Goal: Transaction & Acquisition: Purchase product/service

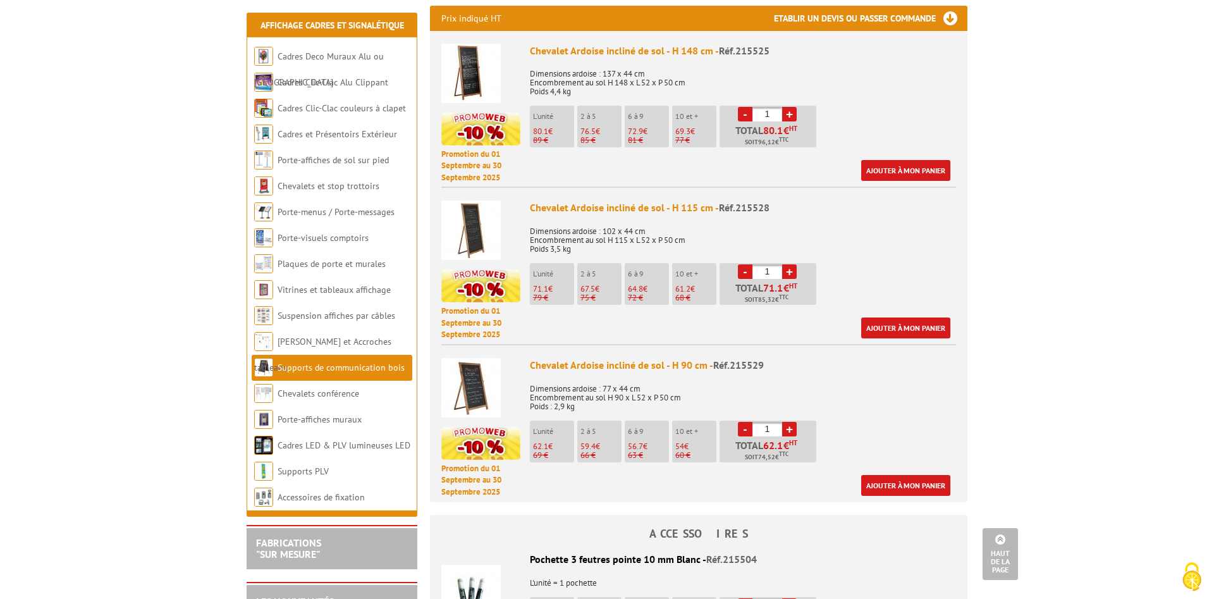
scroll to position [451, 0]
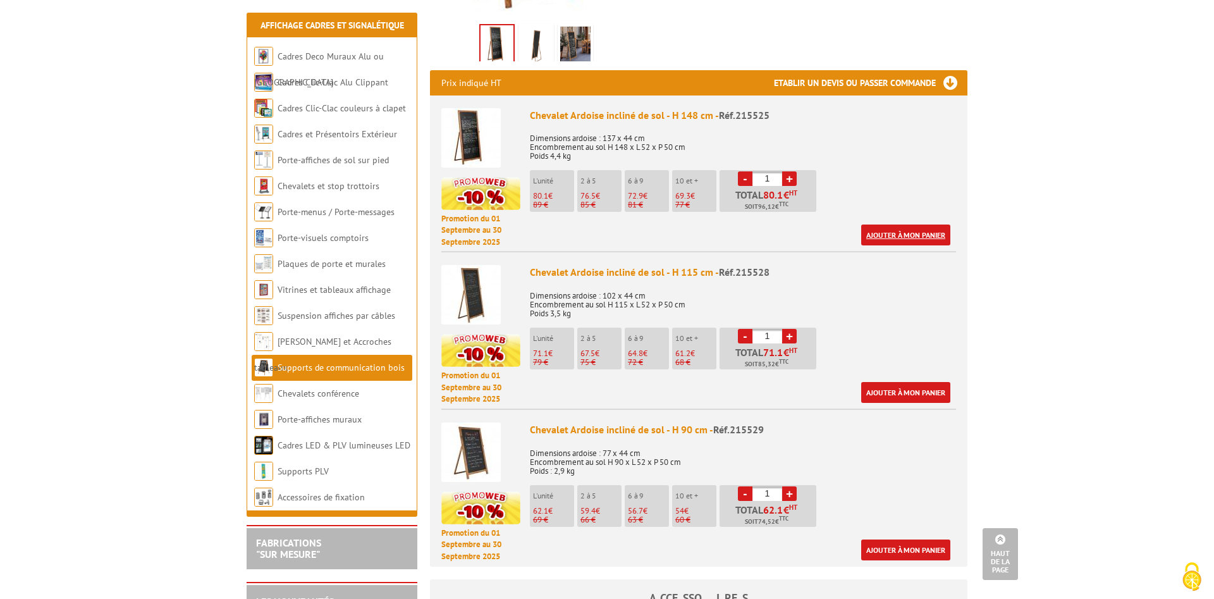
click at [909, 224] on link "Ajouter à mon panier" at bounding box center [905, 234] width 89 height 21
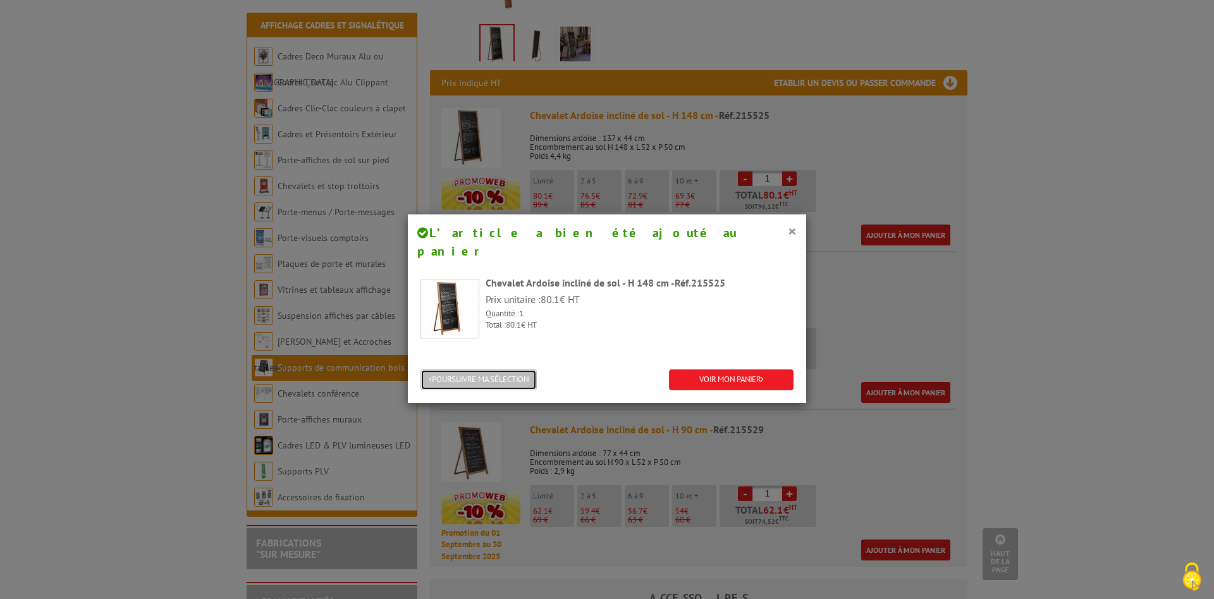
click at [477, 369] on button "POURSUIVRE MA SÉLECTION" at bounding box center [478, 379] width 116 height 21
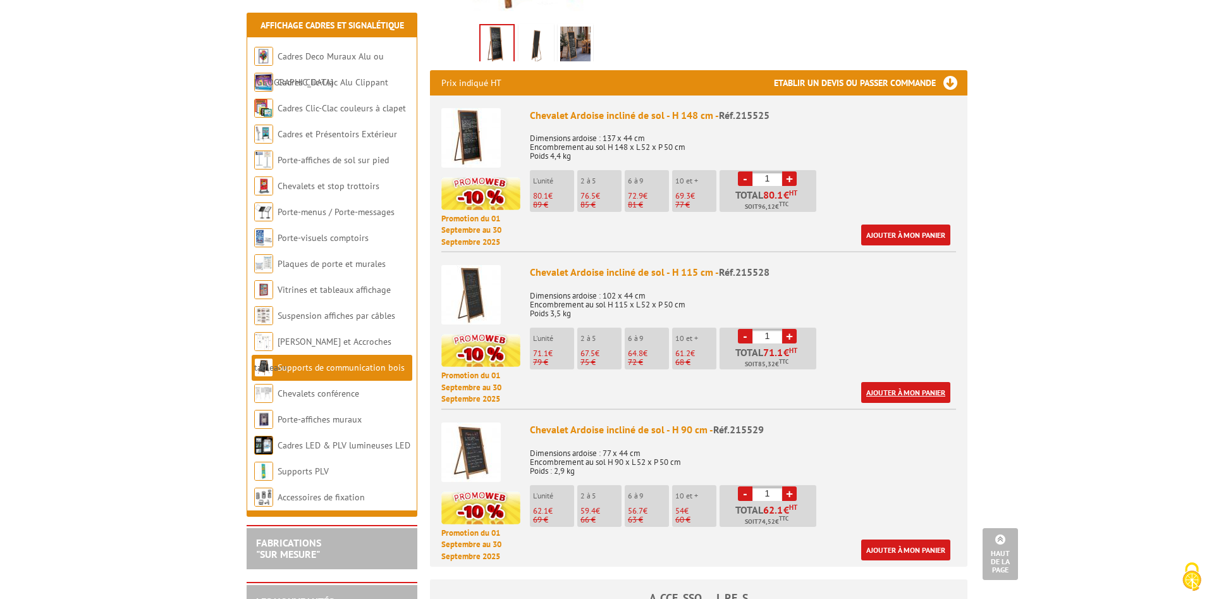
click at [907, 382] on link "Ajouter à mon panier" at bounding box center [905, 392] width 89 height 21
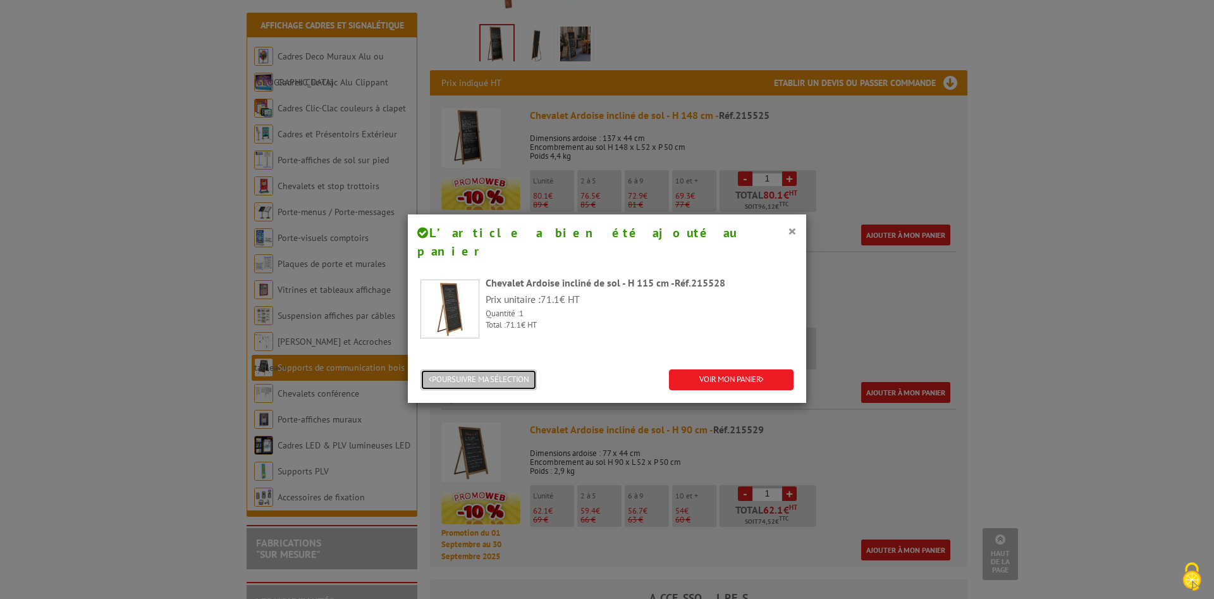
click at [511, 369] on button "POURSUIVRE MA SÉLECTION" at bounding box center [478, 379] width 116 height 21
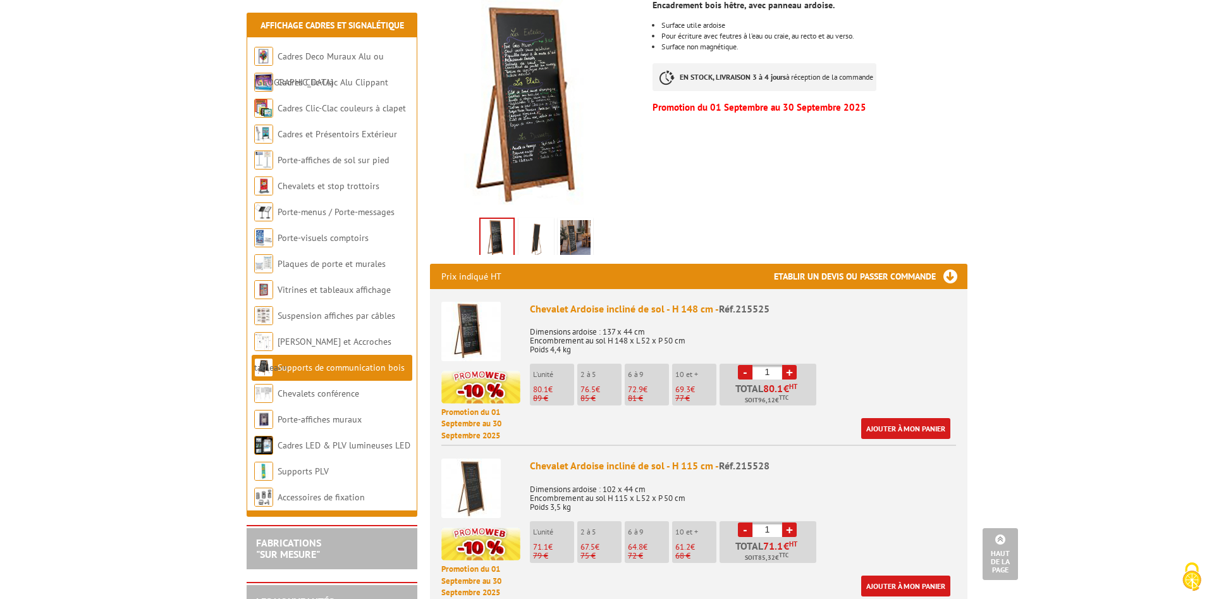
scroll to position [0, 0]
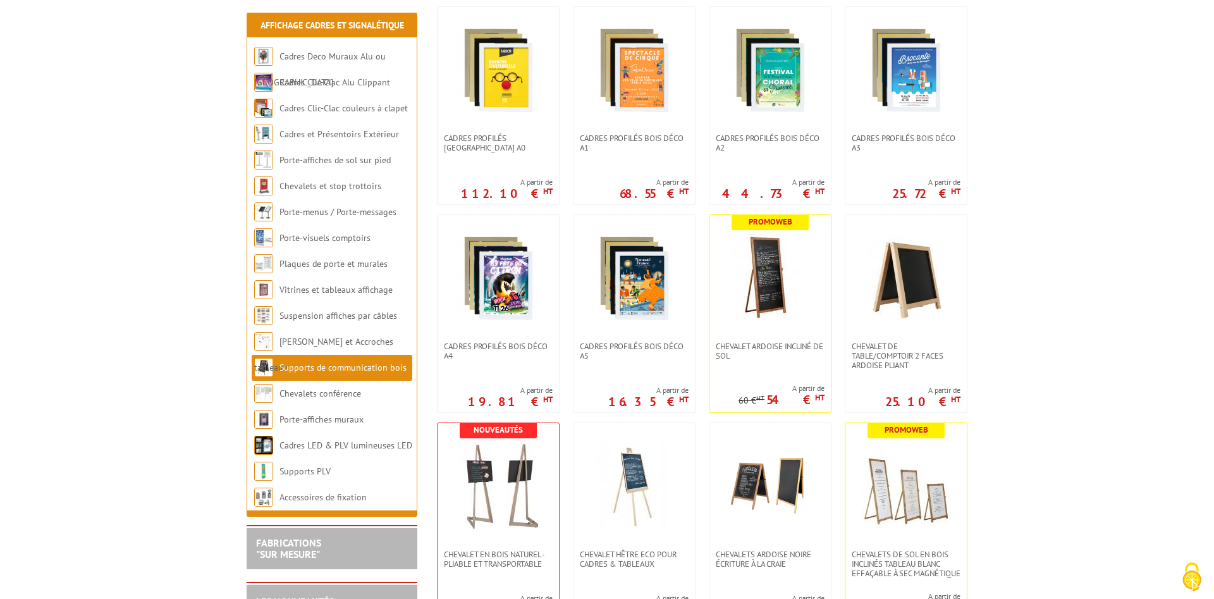
scroll to position [838, 0]
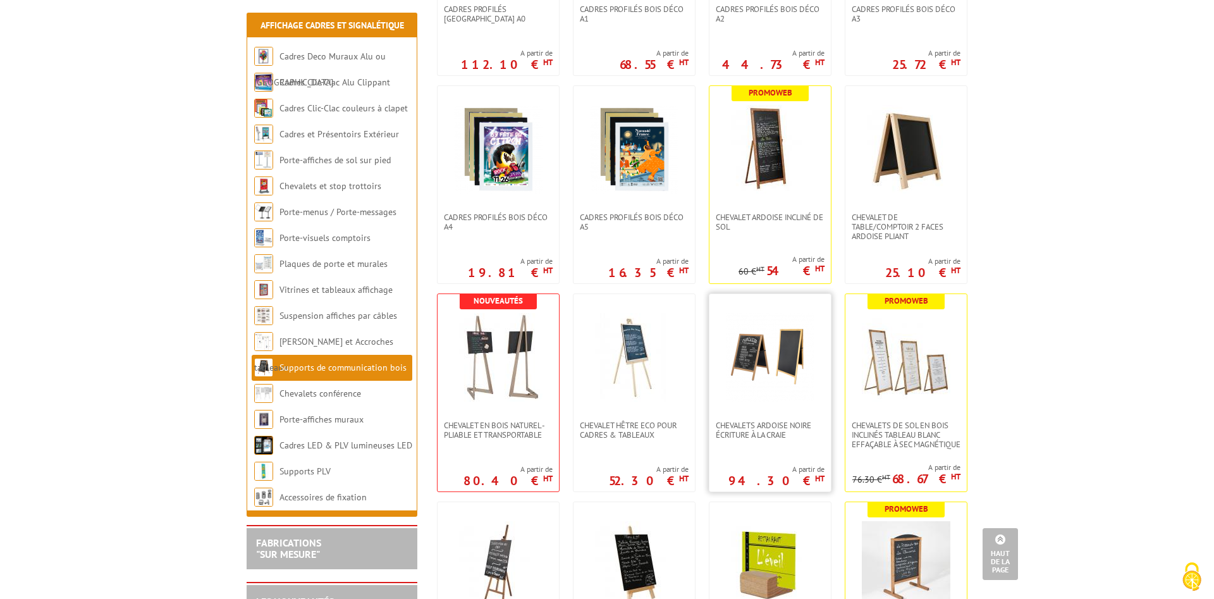
click at [790, 401] on img at bounding box center [770, 357] width 89 height 89
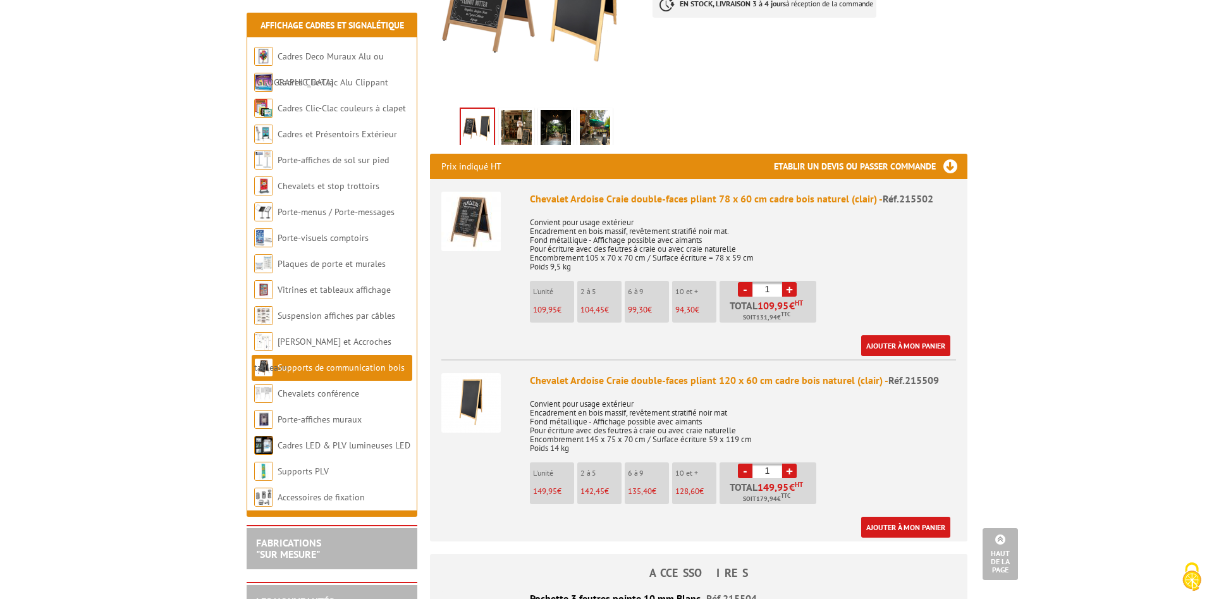
scroll to position [387, 0]
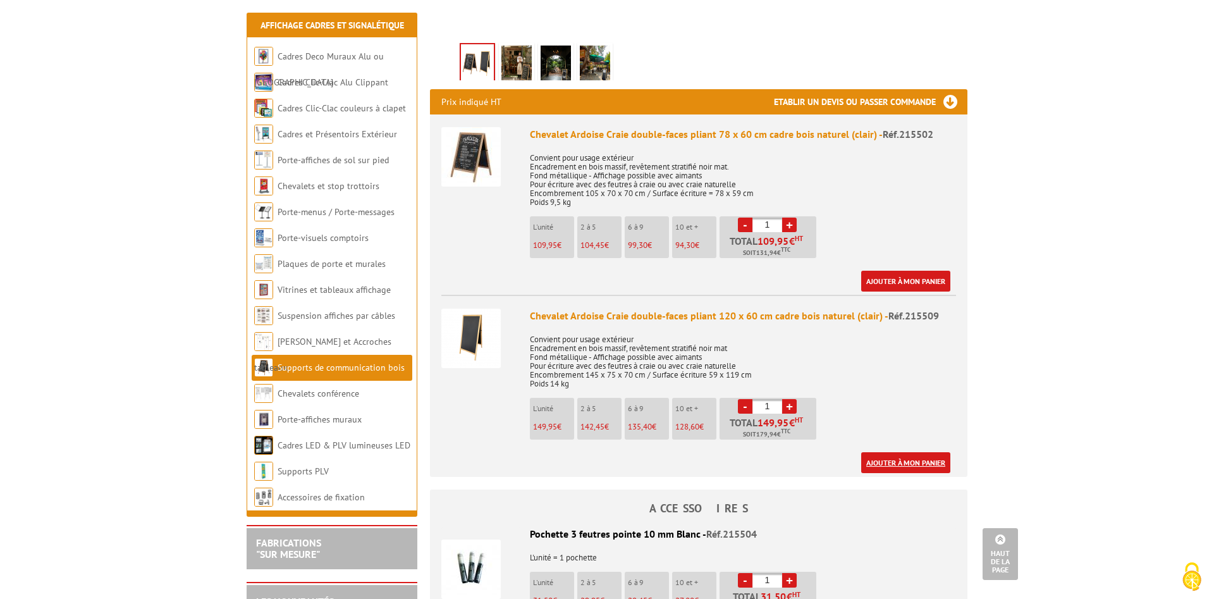
click at [892, 459] on link "Ajouter à mon panier" at bounding box center [905, 462] width 89 height 21
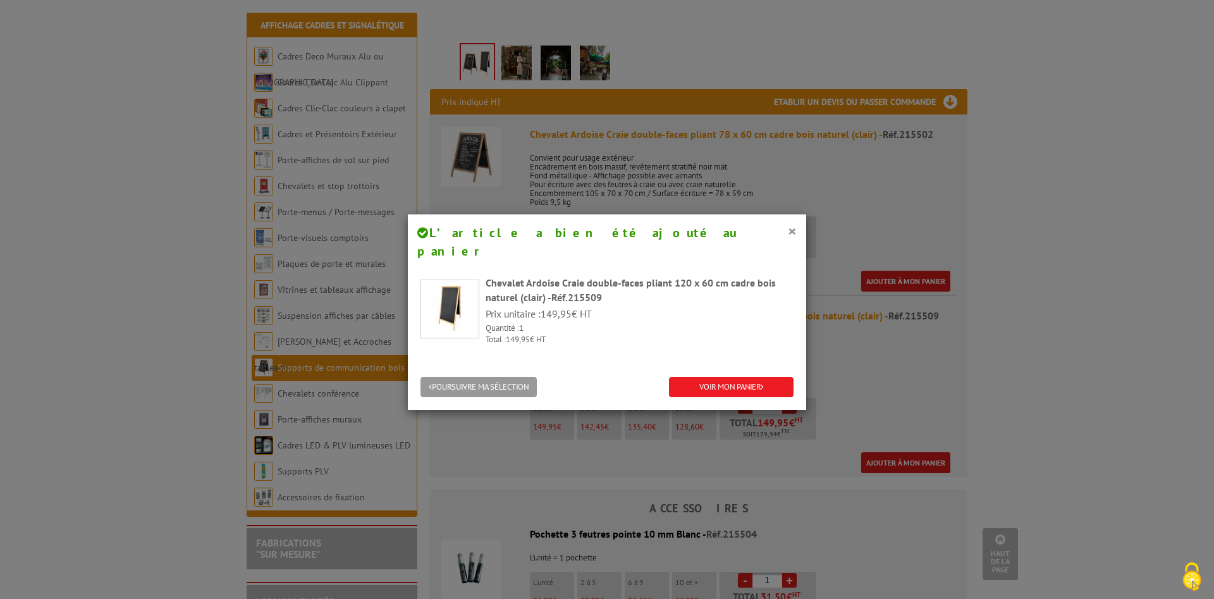
click at [502, 365] on div "POURSUIVRE MA SÉLECTION VOIR MON PANIER" at bounding box center [607, 388] width 398 height 46
click at [501, 377] on button "POURSUIVRE MA SÉLECTION" at bounding box center [478, 387] width 116 height 21
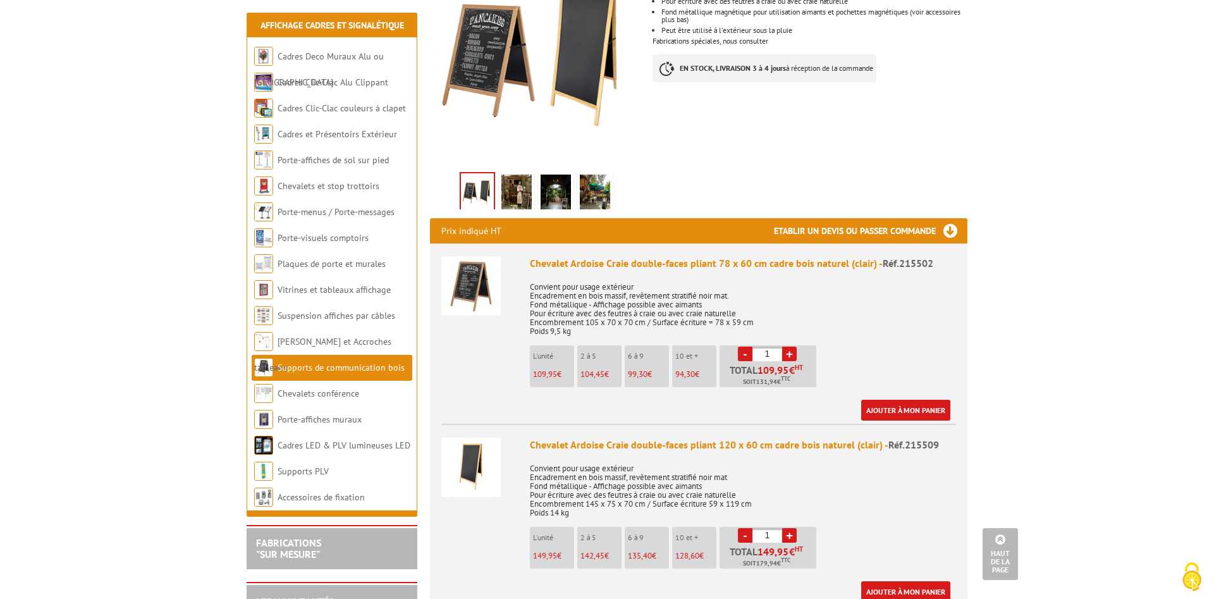
scroll to position [0, 0]
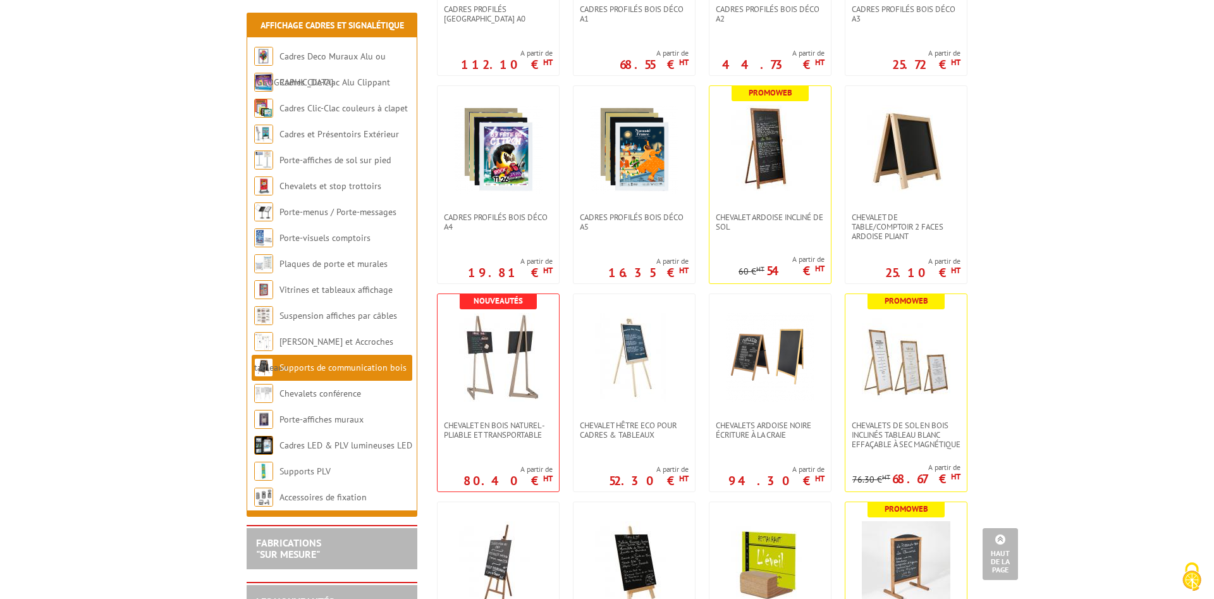
scroll to position [903, 0]
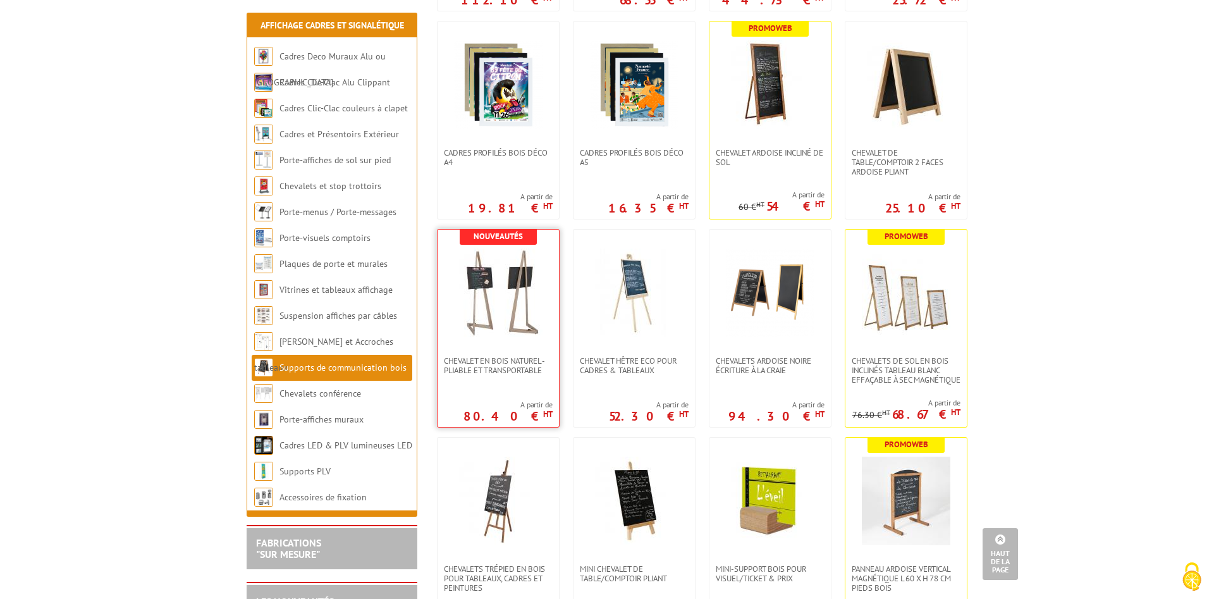
click at [522, 327] on img at bounding box center [498, 292] width 89 height 89
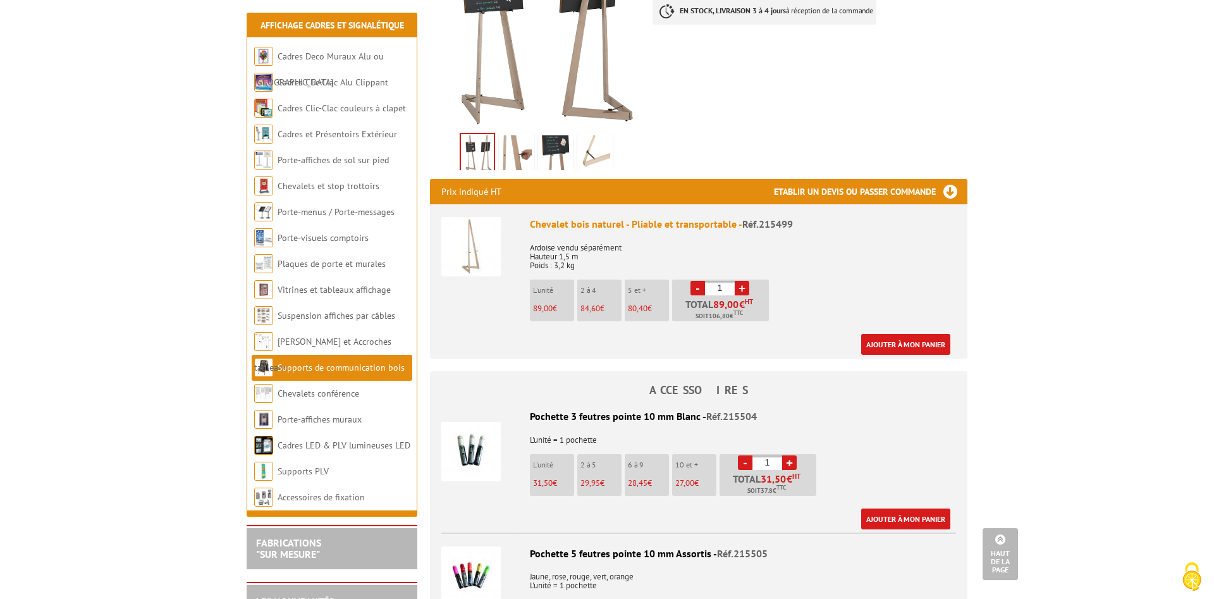
scroll to position [258, 0]
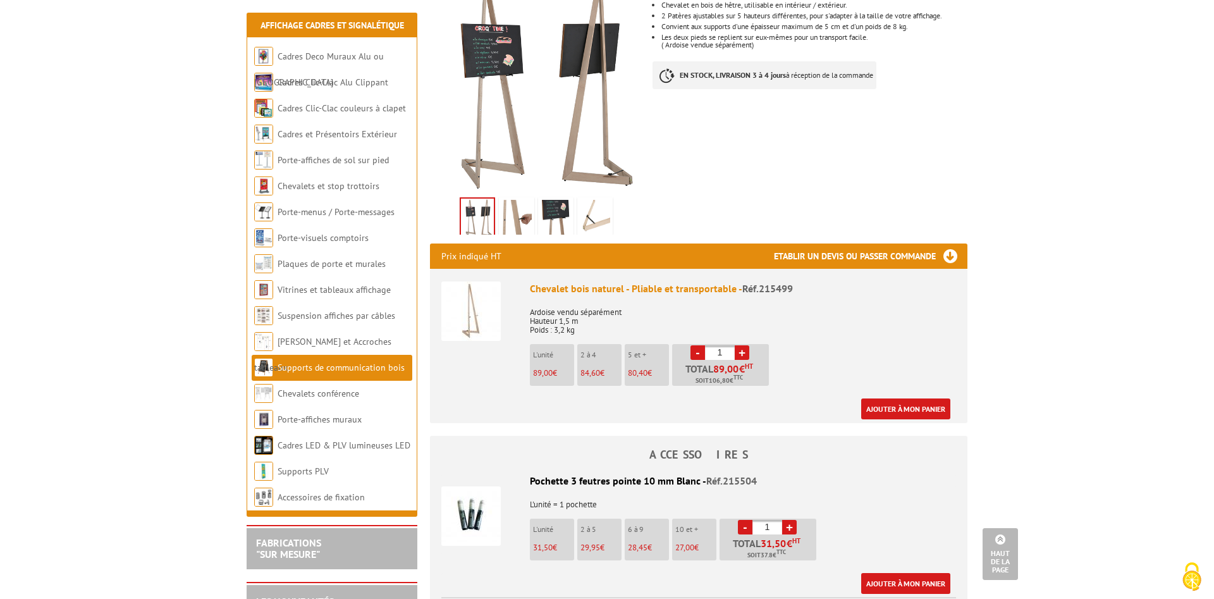
click at [467, 307] on img at bounding box center [470, 310] width 59 height 59
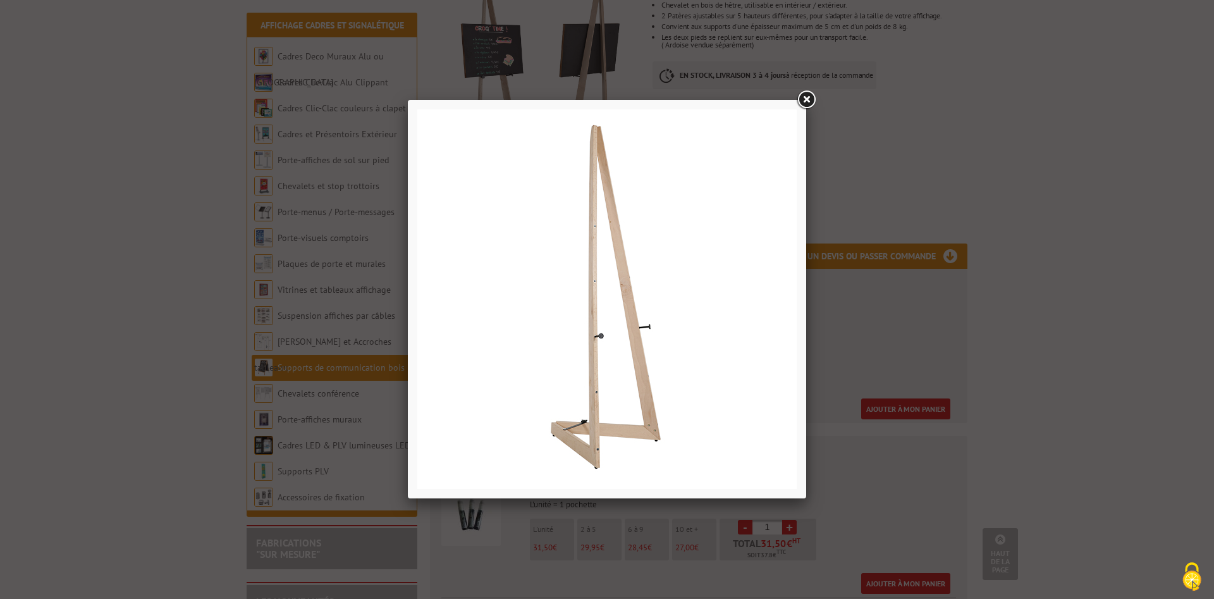
click at [809, 102] on link at bounding box center [806, 100] width 23 height 23
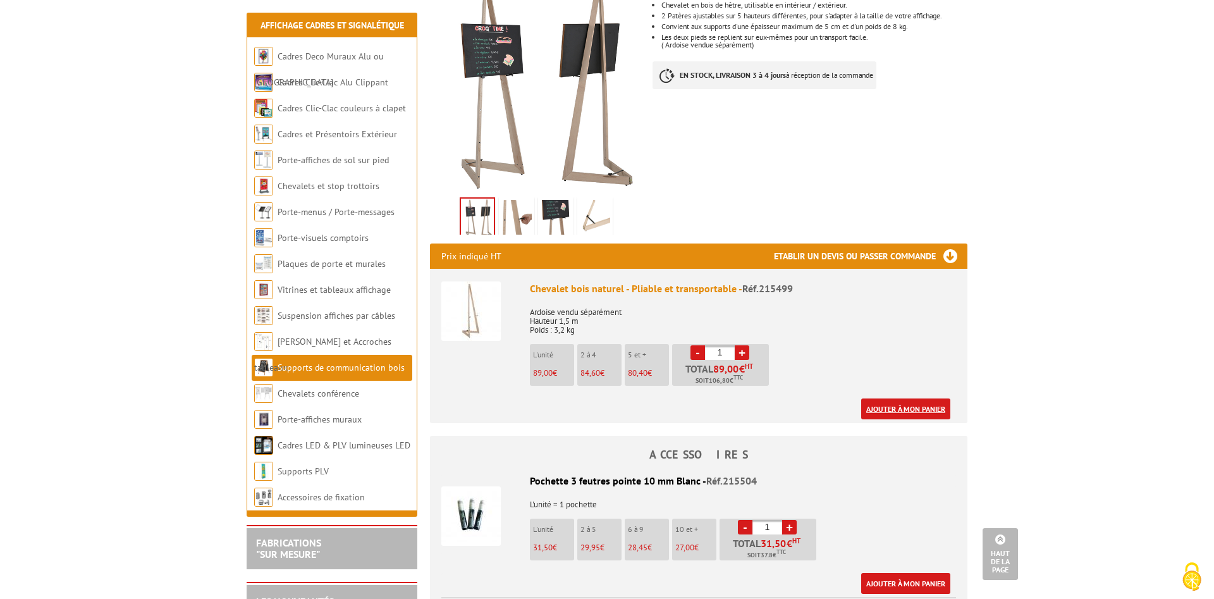
click at [903, 398] on link "Ajouter à mon panier" at bounding box center [905, 408] width 89 height 21
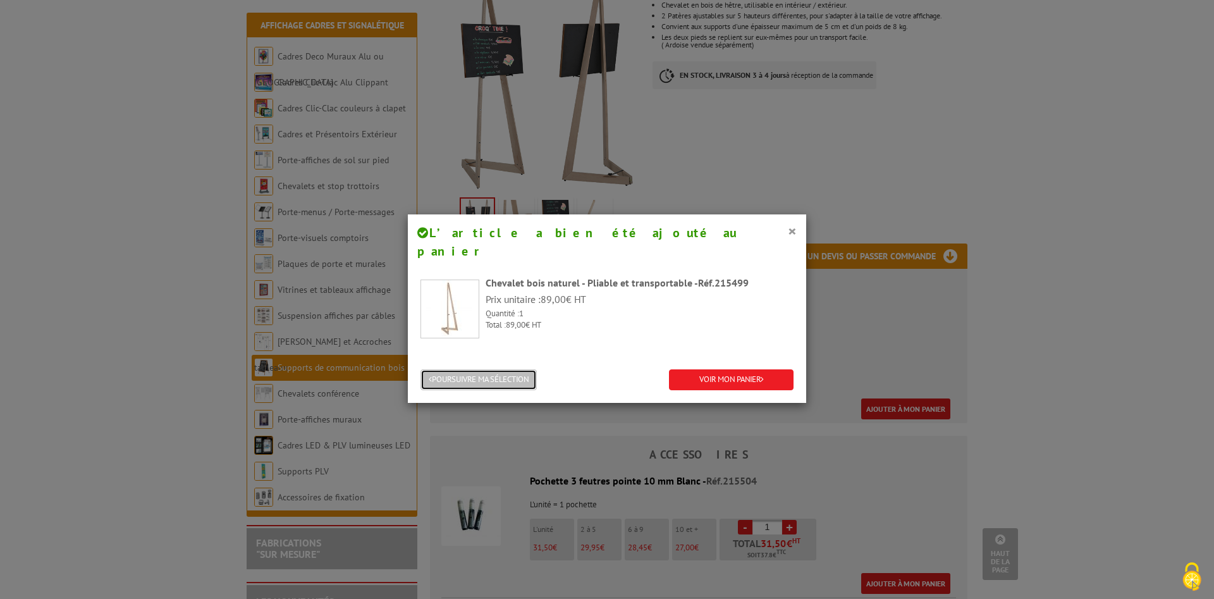
click at [510, 369] on button "POURSUIVRE MA SÉLECTION" at bounding box center [478, 379] width 116 height 21
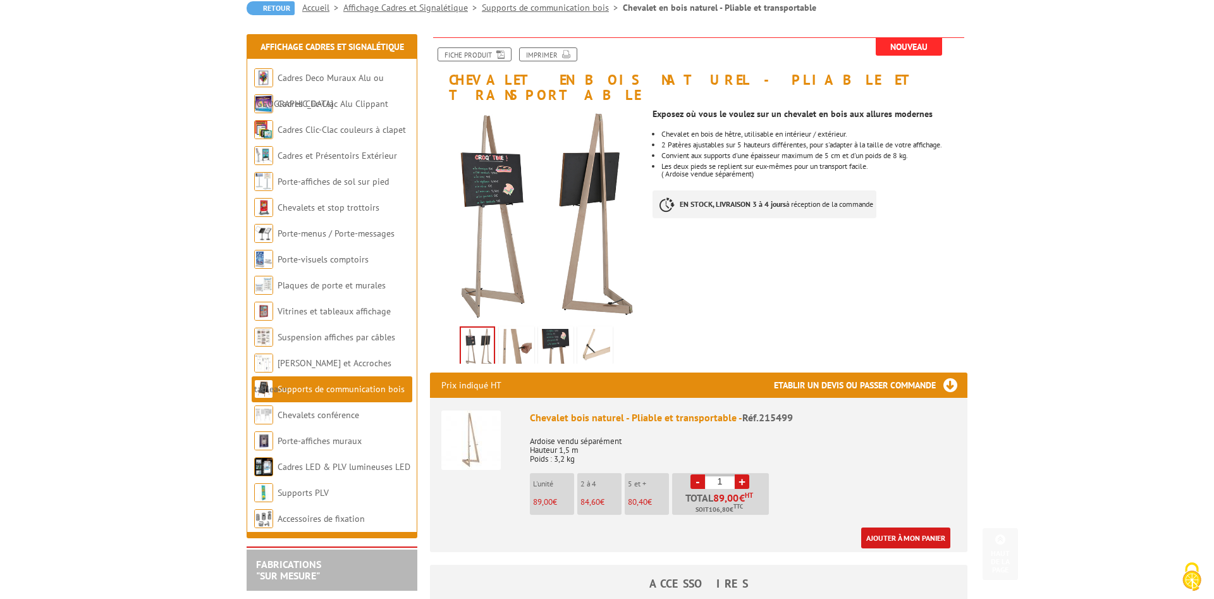
scroll to position [0, 0]
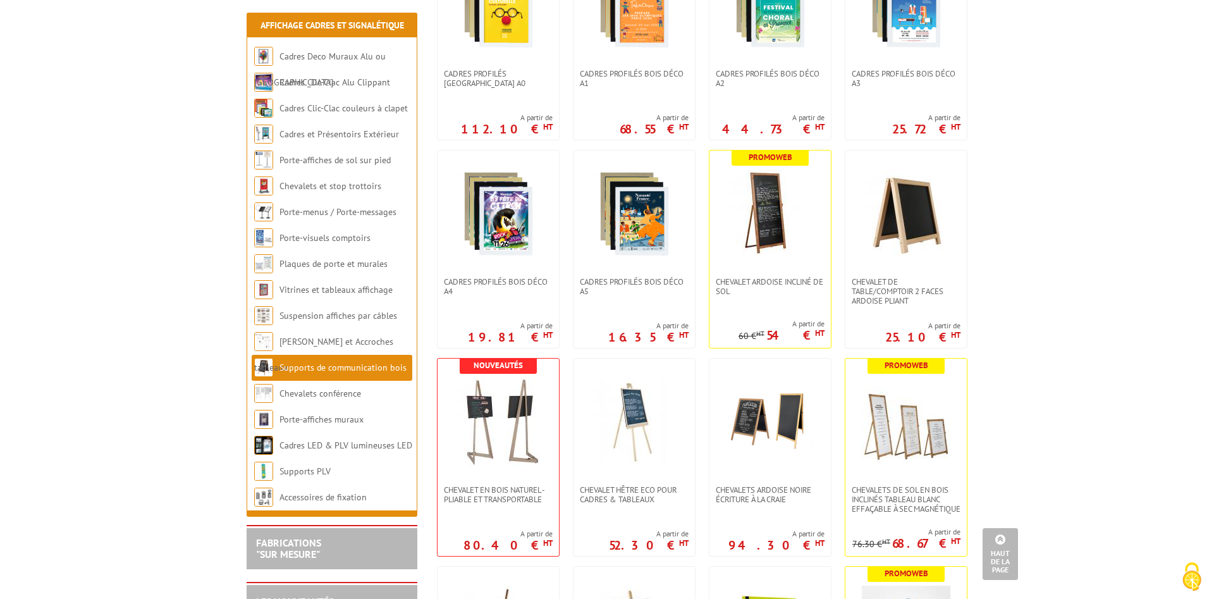
scroll to position [903, 0]
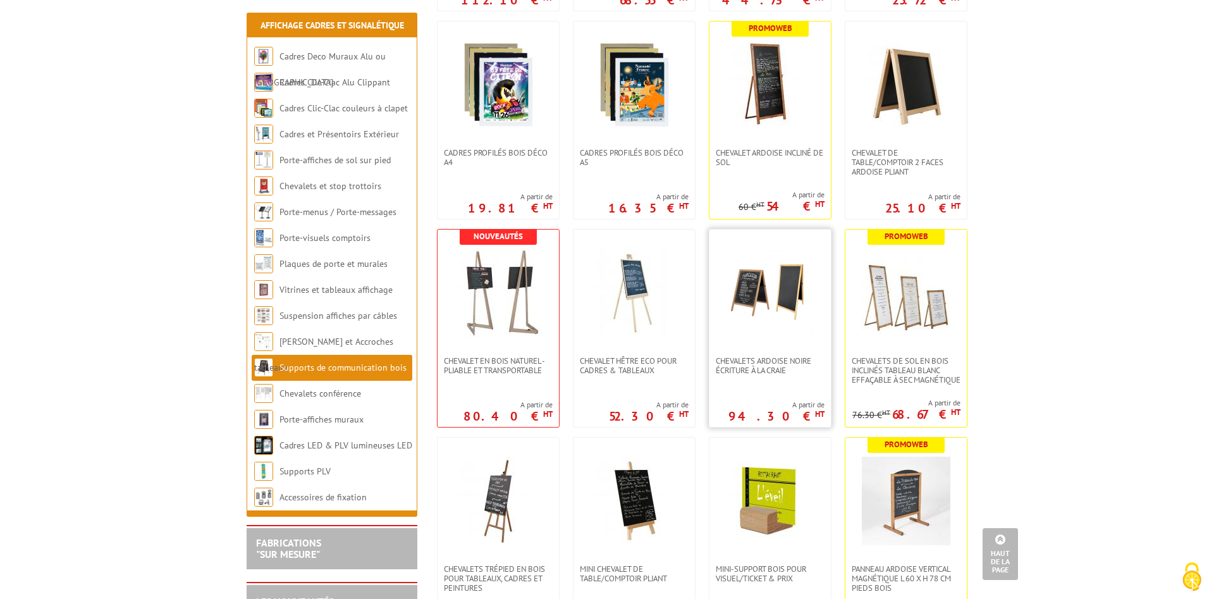
click at [769, 312] on img at bounding box center [770, 292] width 89 height 89
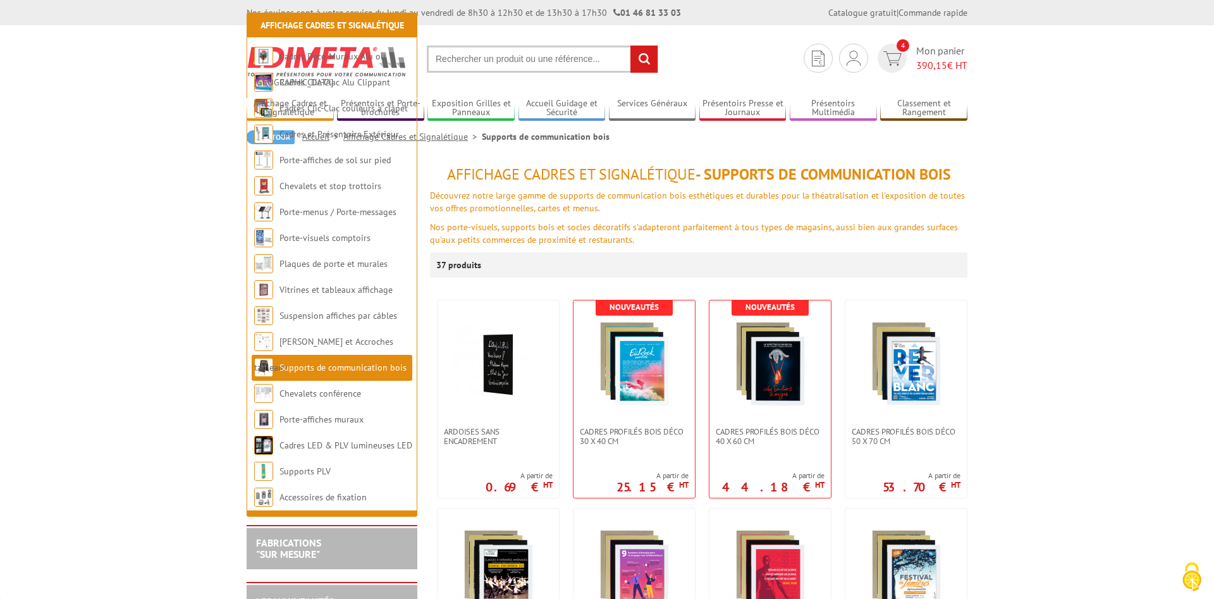
scroll to position [903, 0]
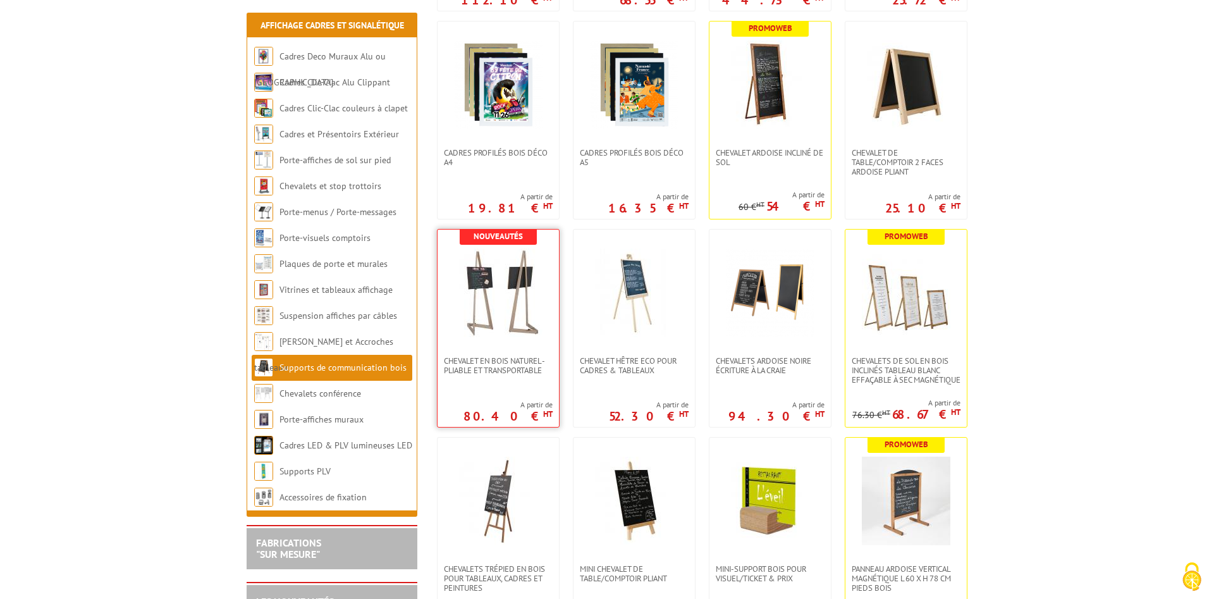
click at [492, 315] on img at bounding box center [498, 292] width 89 height 89
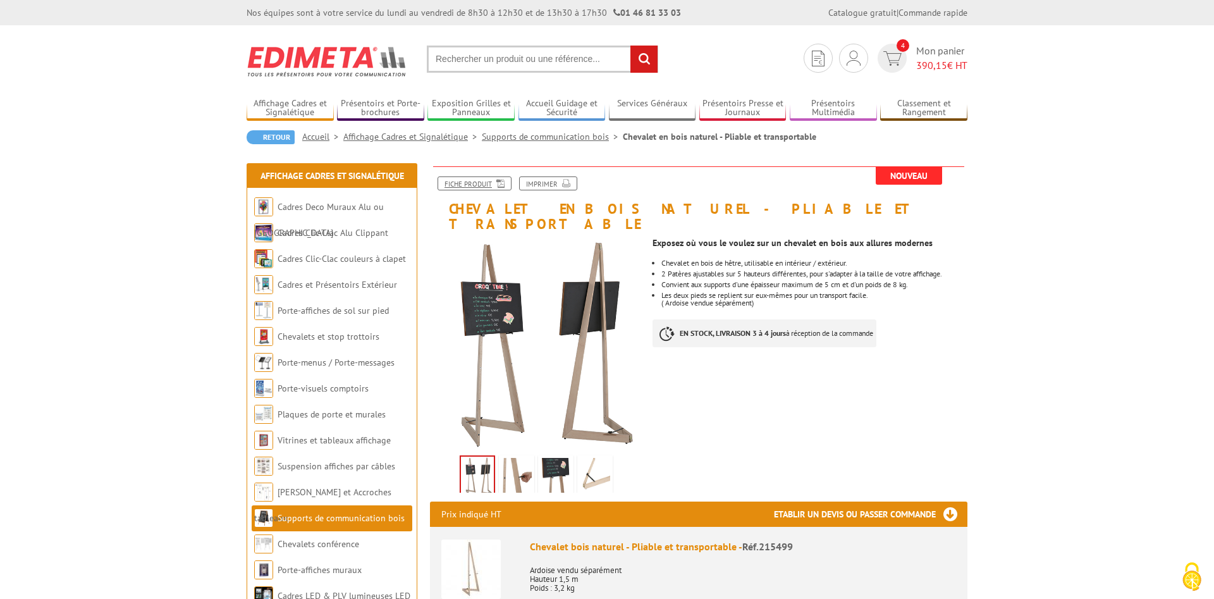
click at [475, 183] on link "Fiche produit" at bounding box center [474, 183] width 74 height 14
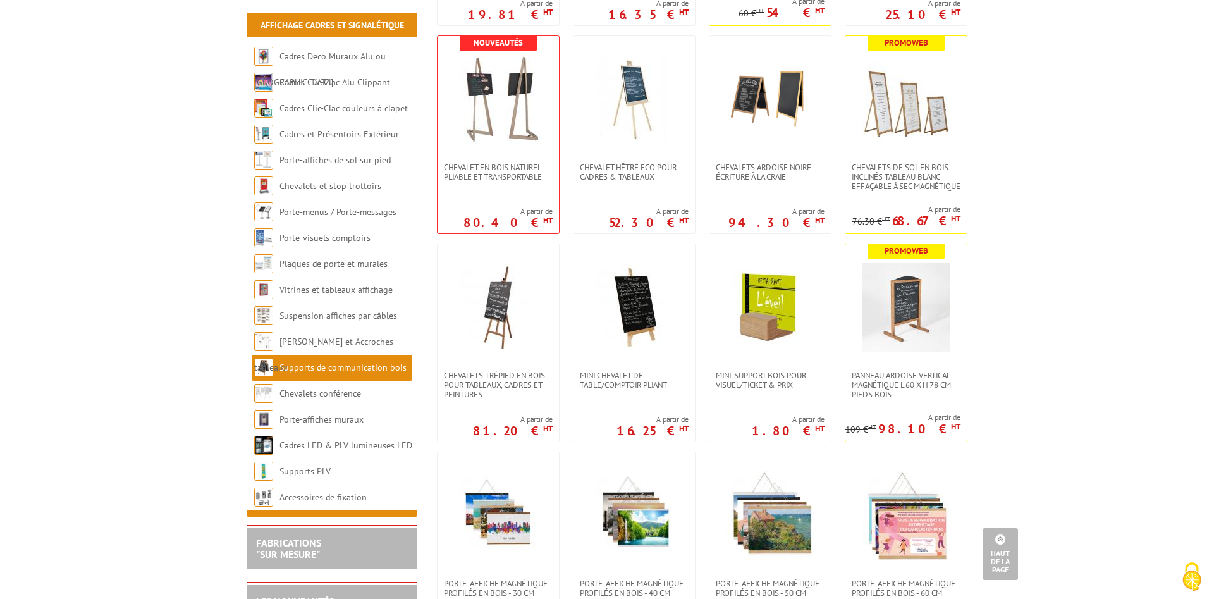
scroll to position [1032, 0]
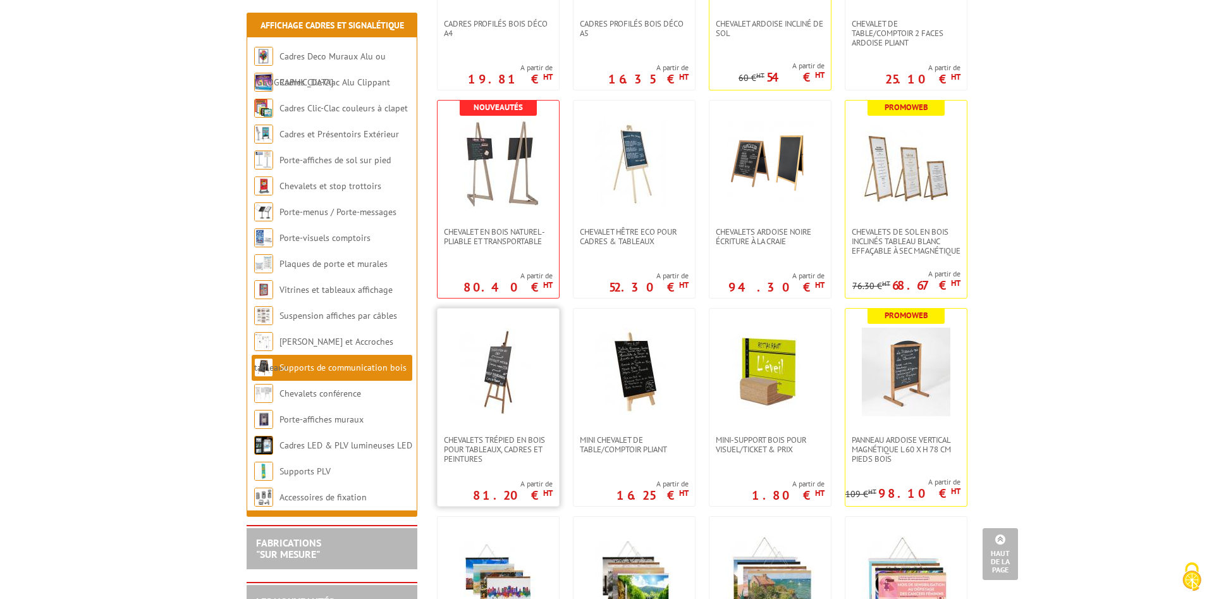
click at [489, 382] on img at bounding box center [498, 371] width 89 height 89
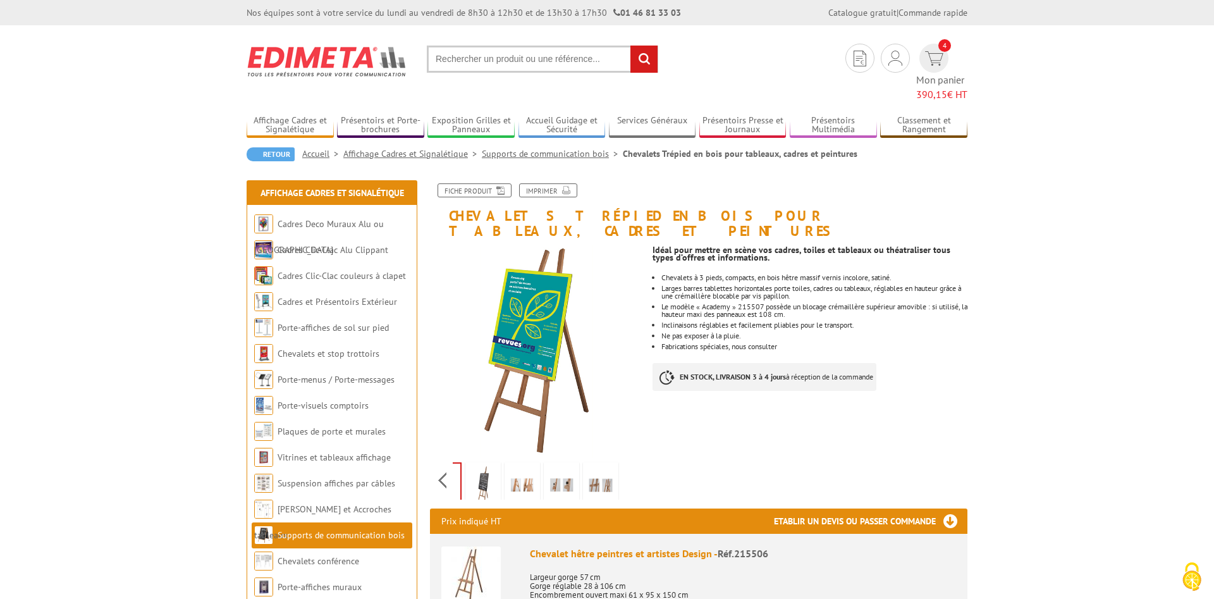
click at [628, 458] on div "Previous Next" at bounding box center [536, 480] width 213 height 44
click at [524, 465] on img at bounding box center [522, 484] width 30 height 39
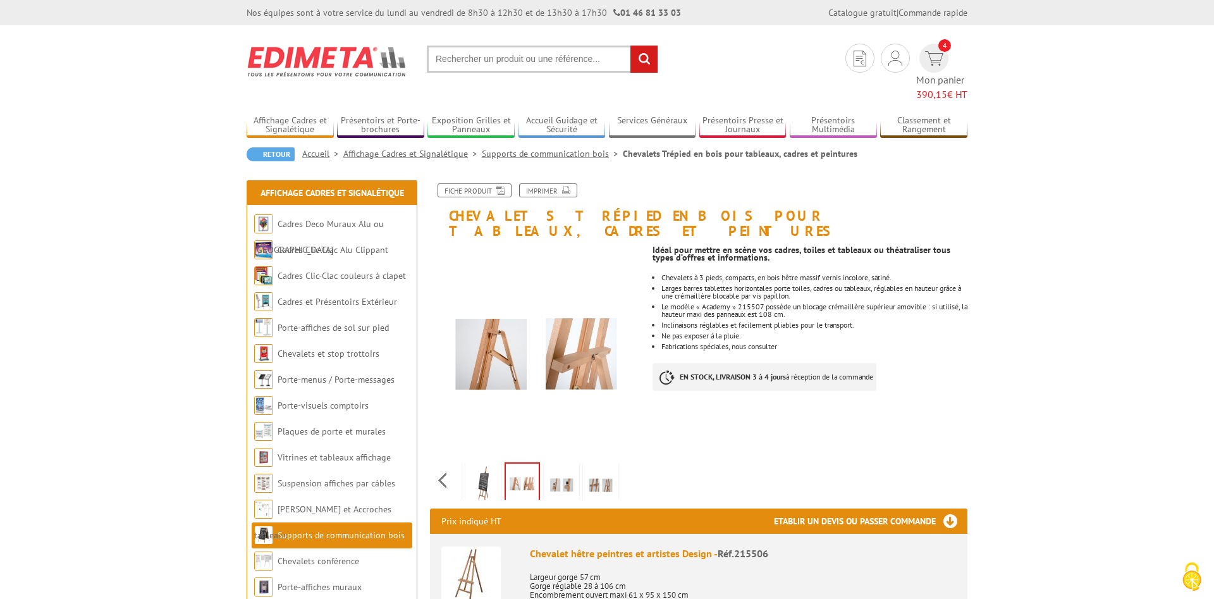
click at [554, 465] on img at bounding box center [561, 484] width 30 height 39
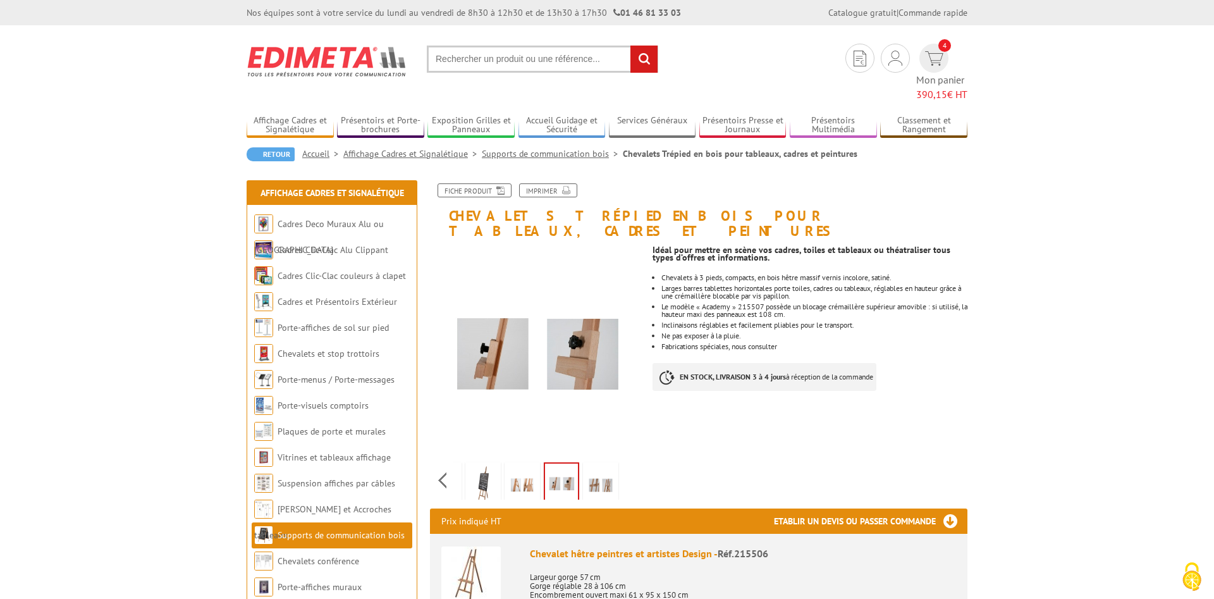
click at [598, 465] on img at bounding box center [600, 484] width 30 height 39
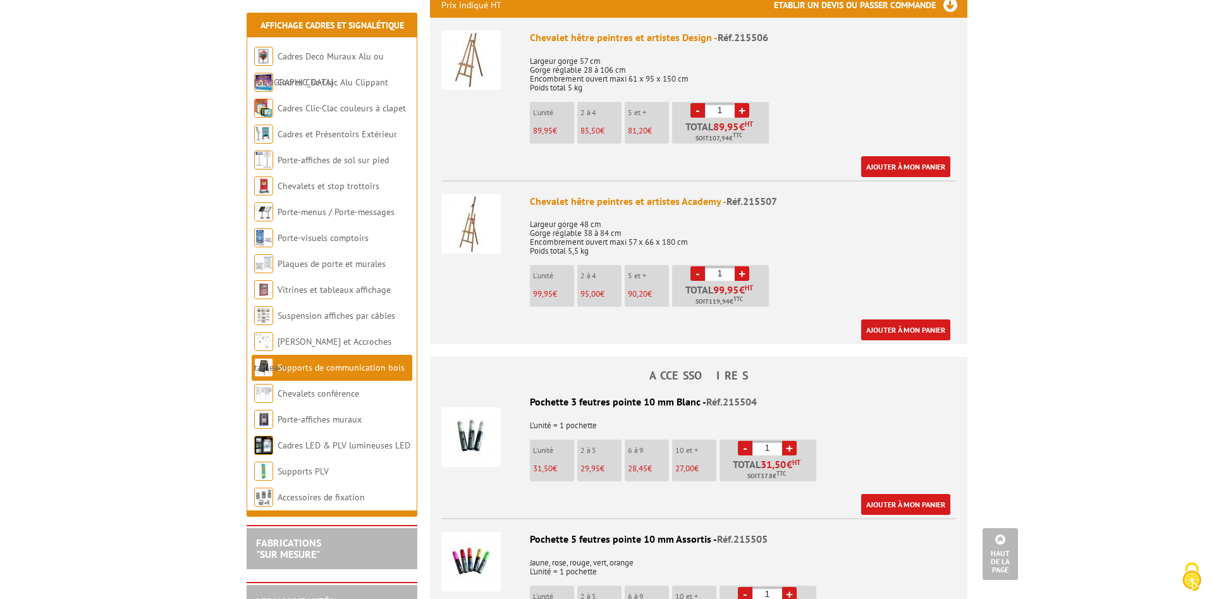
scroll to position [451, 0]
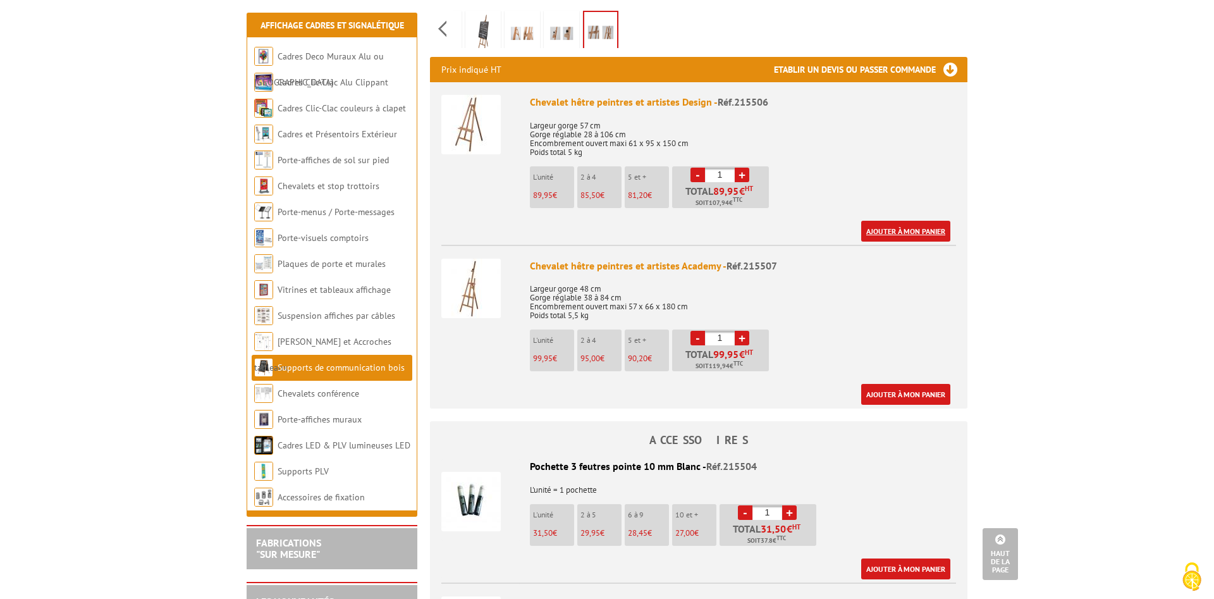
click at [907, 221] on link "Ajouter à mon panier" at bounding box center [905, 231] width 89 height 21
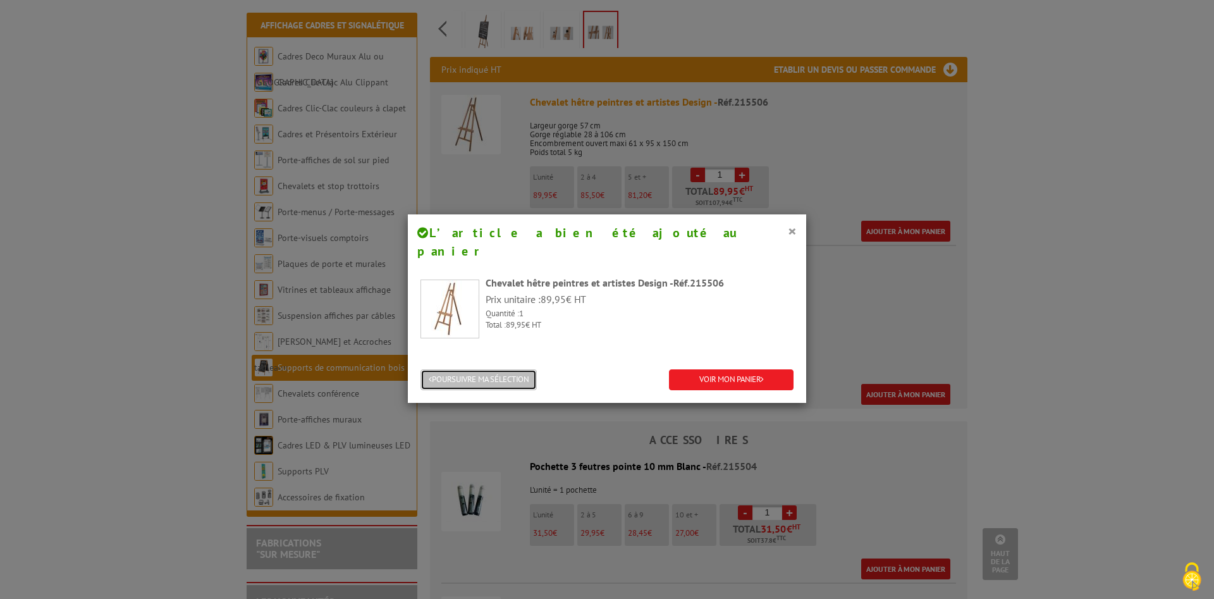
click at [475, 369] on button "POURSUIVRE MA SÉLECTION" at bounding box center [478, 379] width 116 height 21
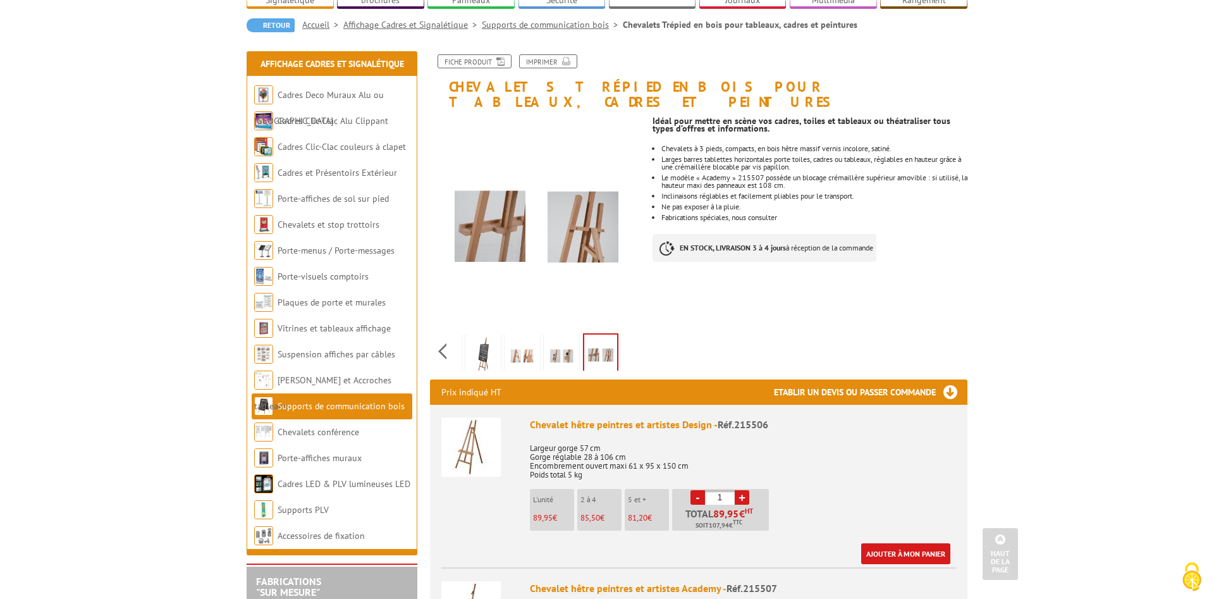
scroll to position [0, 0]
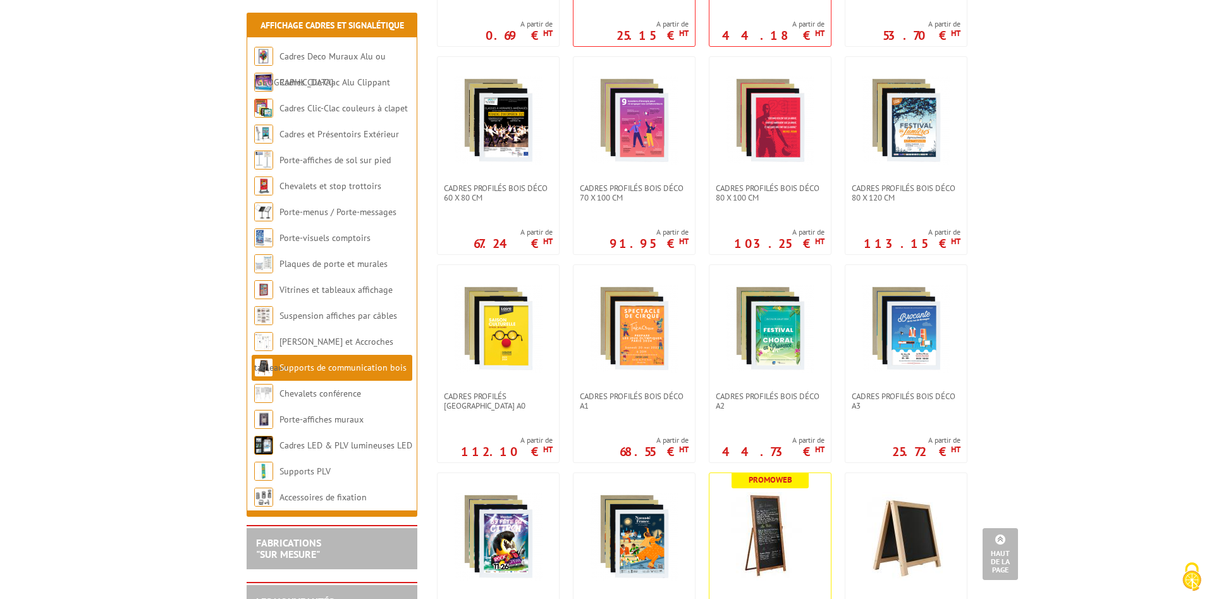
scroll to position [193, 0]
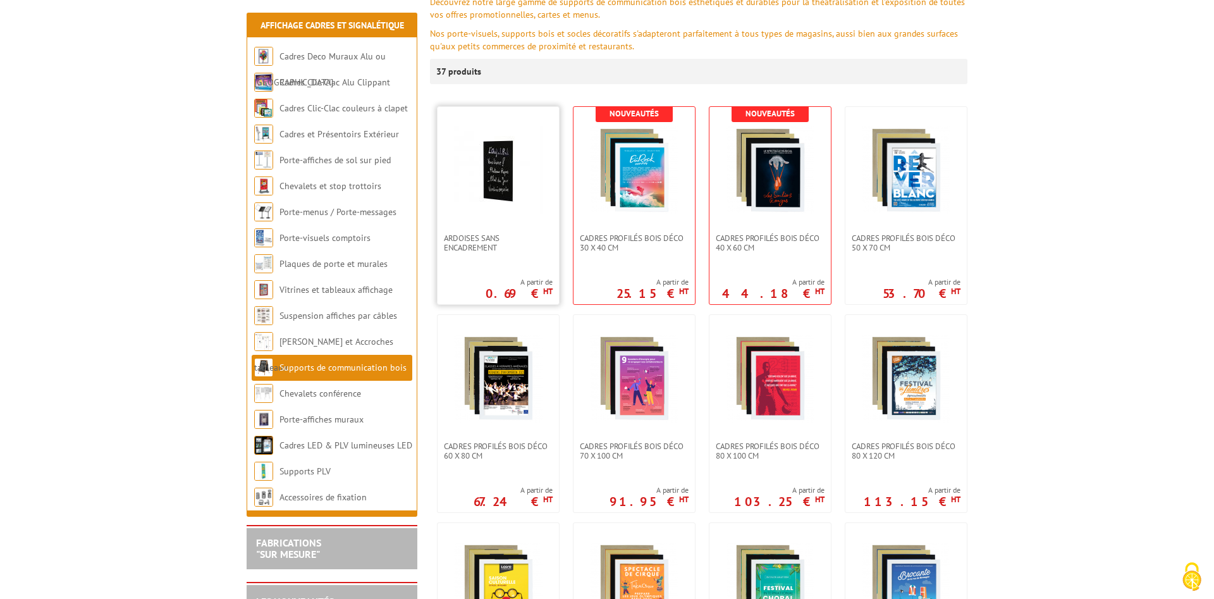
click at [488, 186] on img at bounding box center [498, 170] width 89 height 89
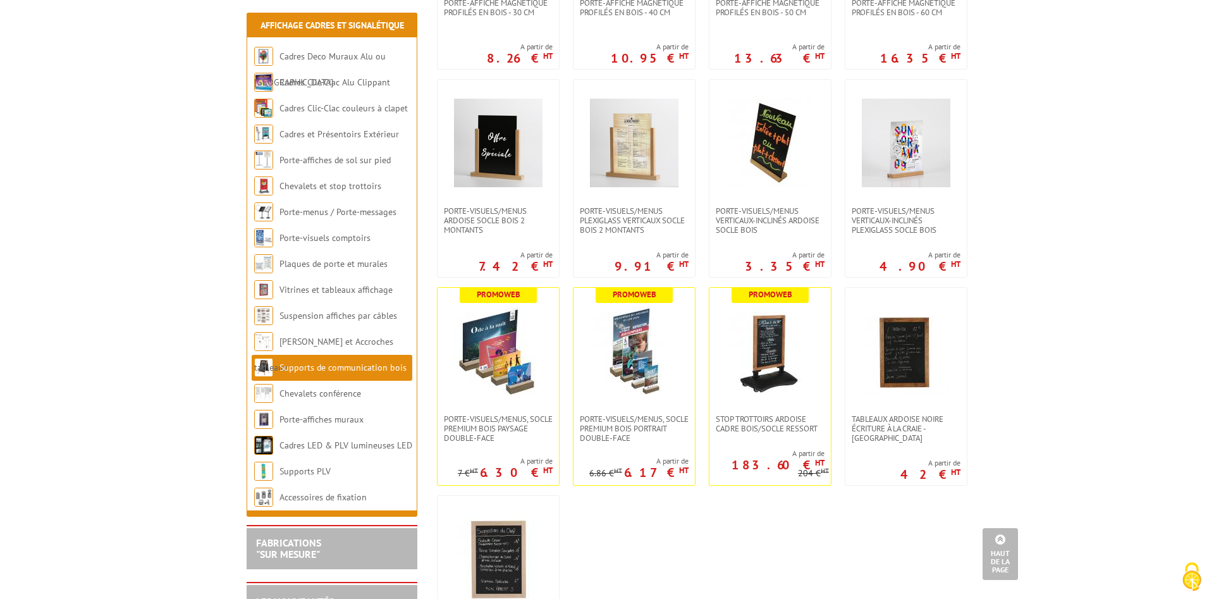
scroll to position [1741, 0]
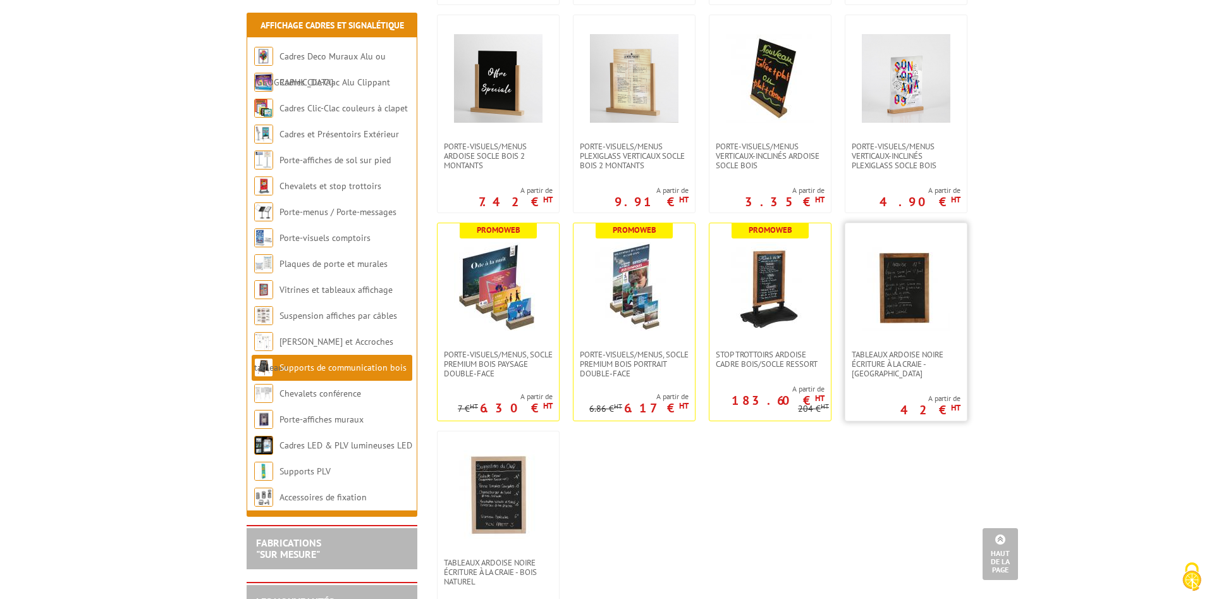
click at [922, 342] on link at bounding box center [905, 286] width 121 height 126
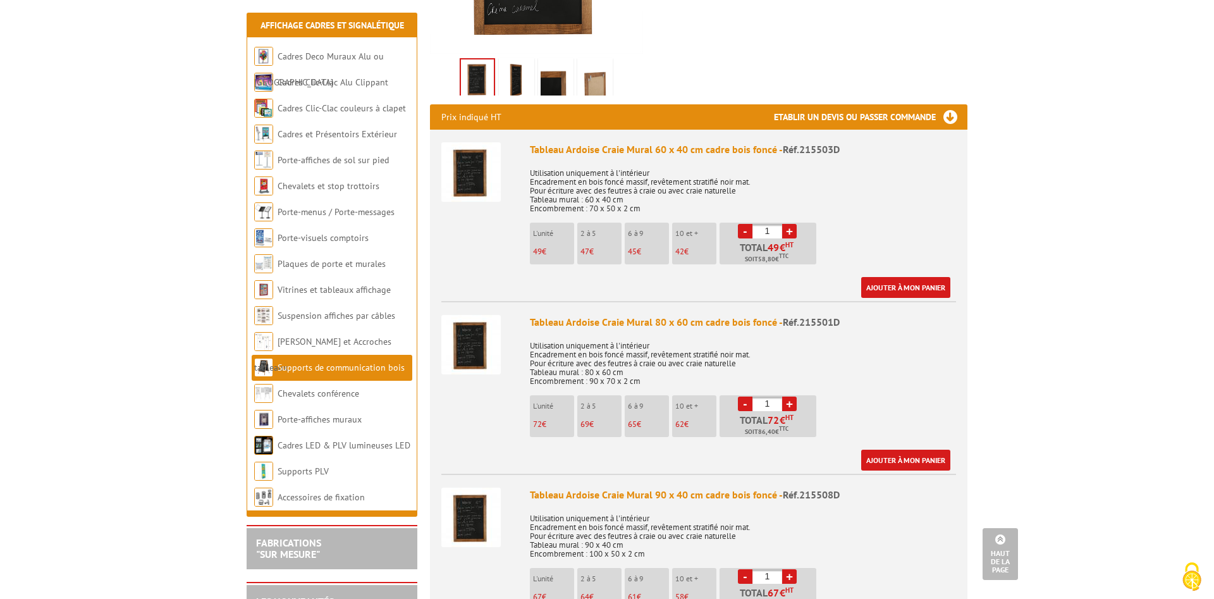
scroll to position [451, 0]
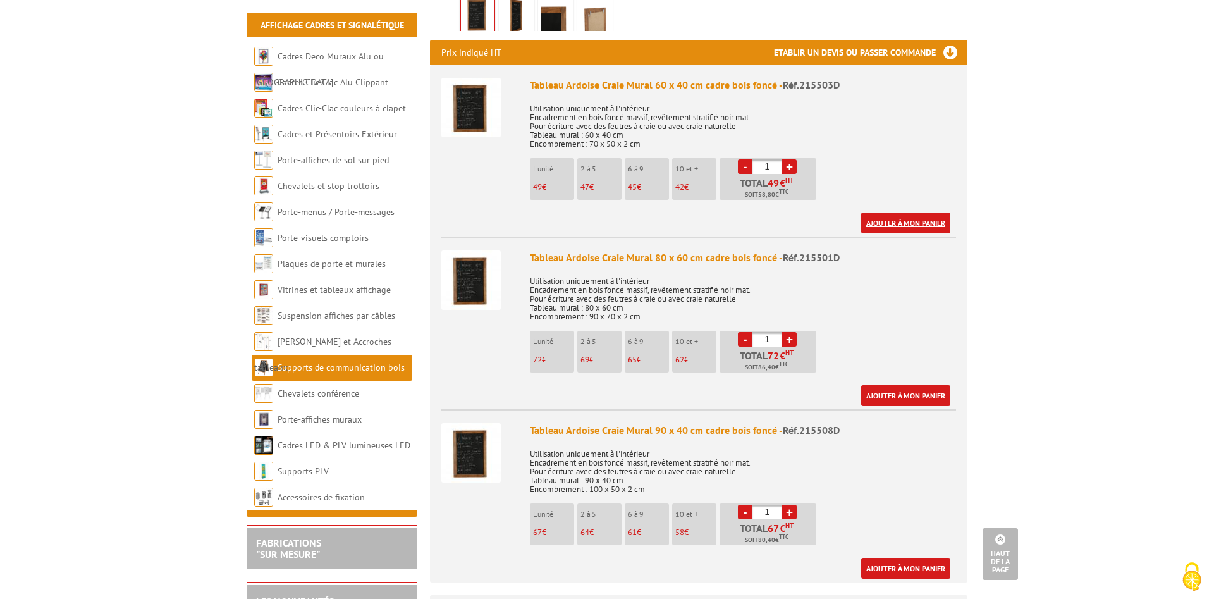
click at [891, 212] on link "Ajouter à mon panier" at bounding box center [905, 222] width 89 height 21
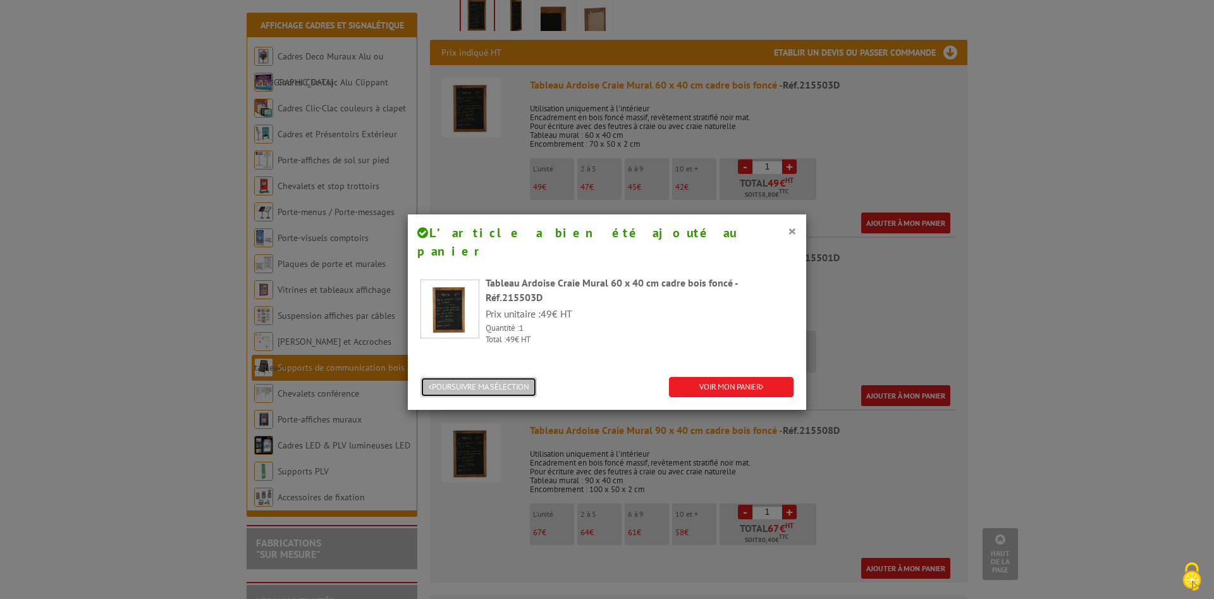
click at [525, 377] on button "POURSUIVRE MA SÉLECTION" at bounding box center [478, 387] width 116 height 21
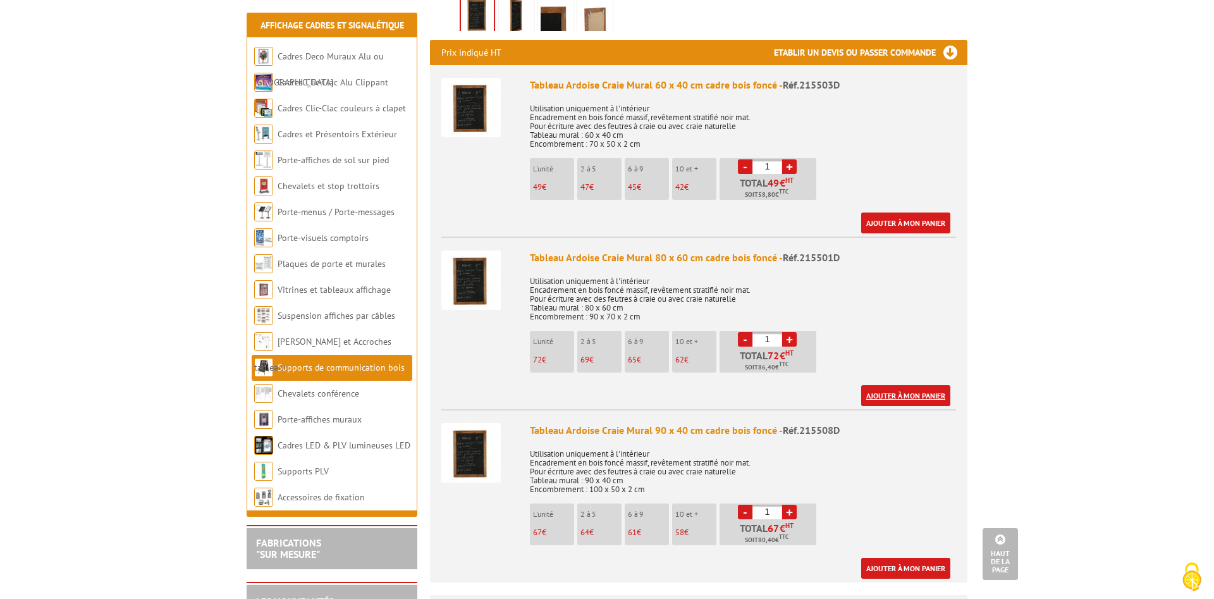
click at [902, 385] on link "Ajouter à mon panier" at bounding box center [905, 395] width 89 height 21
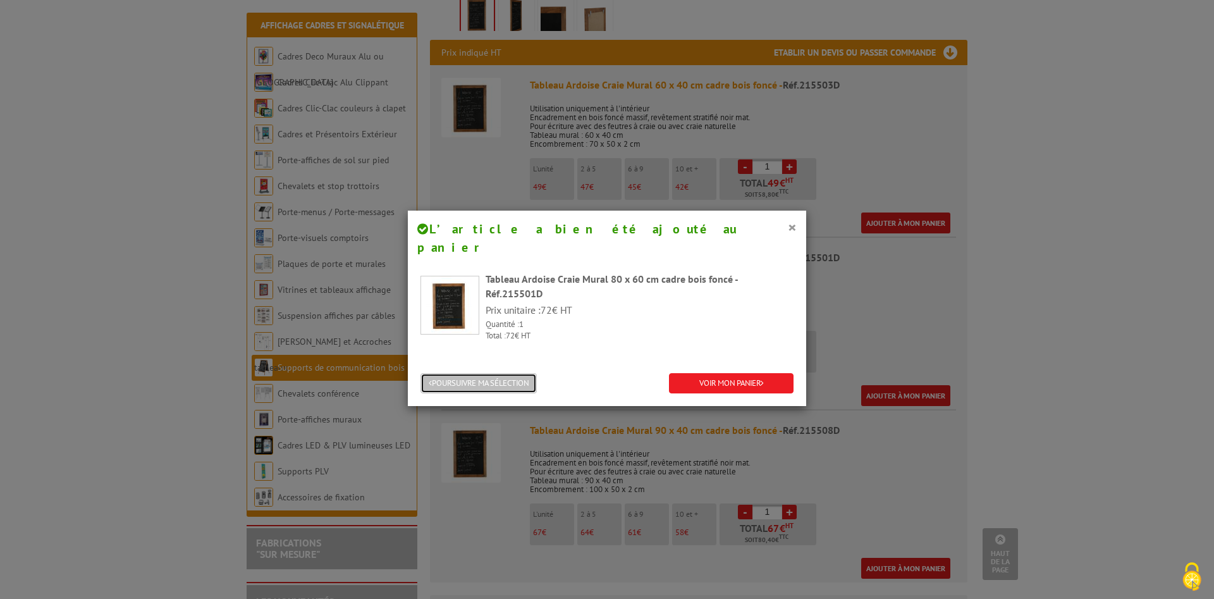
click at [515, 373] on button "POURSUIVRE MA SÉLECTION" at bounding box center [478, 383] width 116 height 21
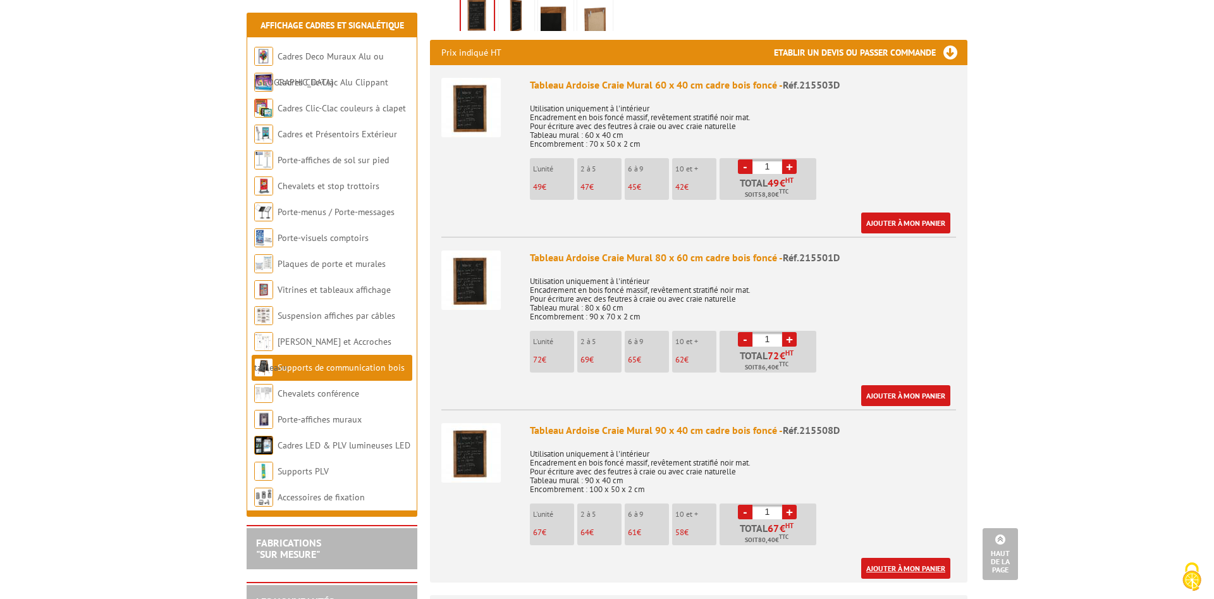
click at [908, 558] on link "Ajouter à mon panier" at bounding box center [905, 568] width 89 height 21
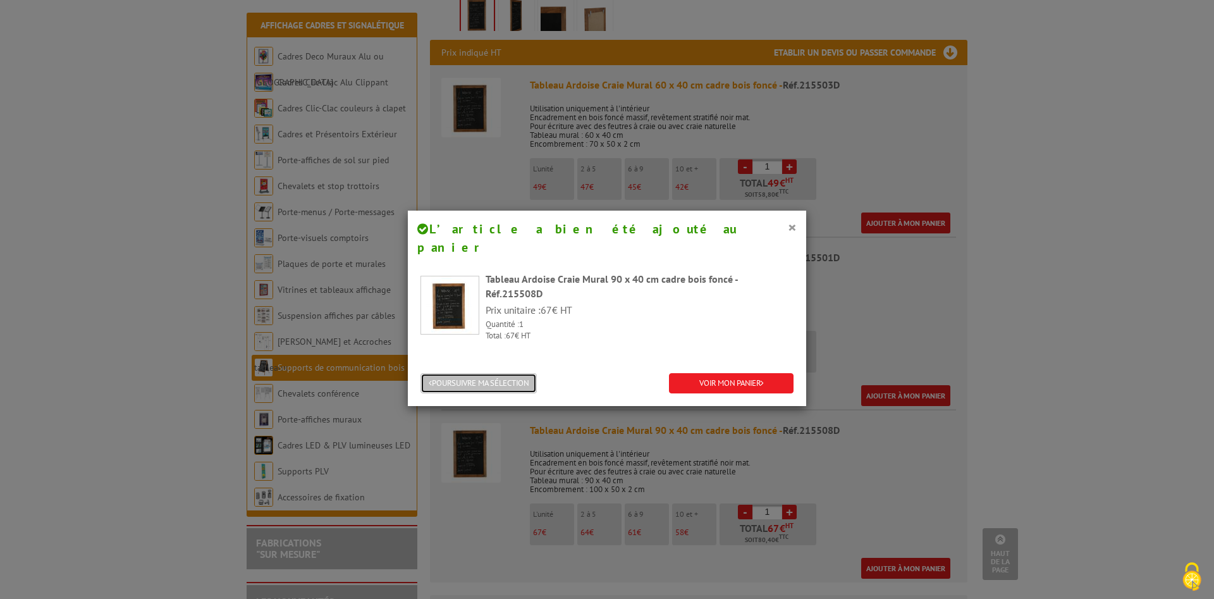
click at [495, 373] on button "POURSUIVRE MA SÉLECTION" at bounding box center [478, 383] width 116 height 21
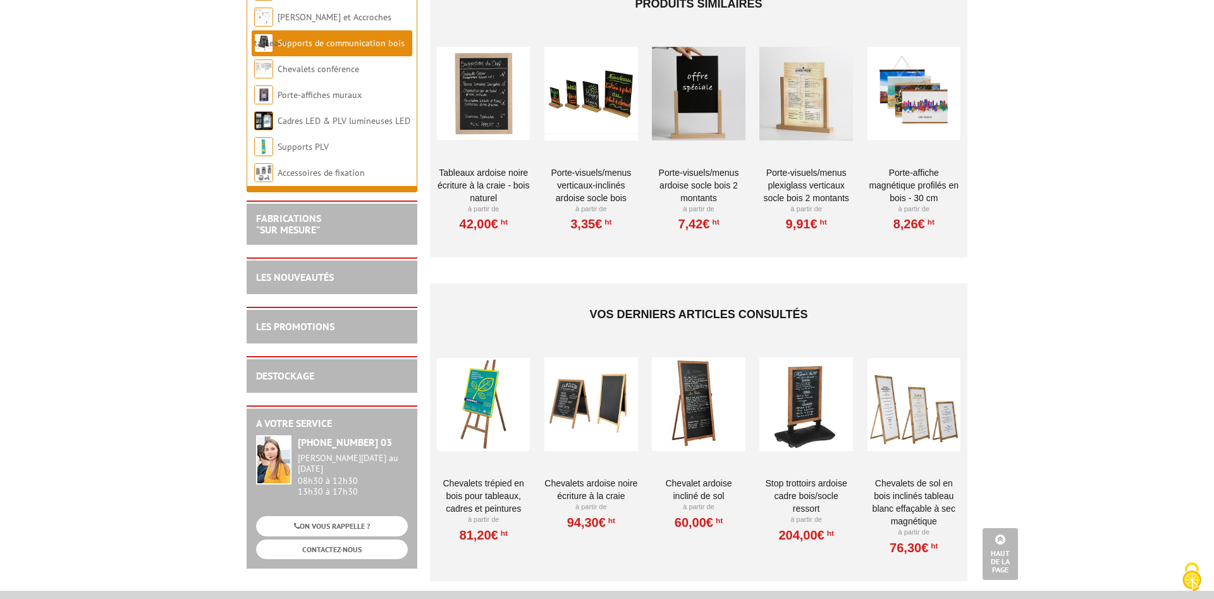
scroll to position [1741, 0]
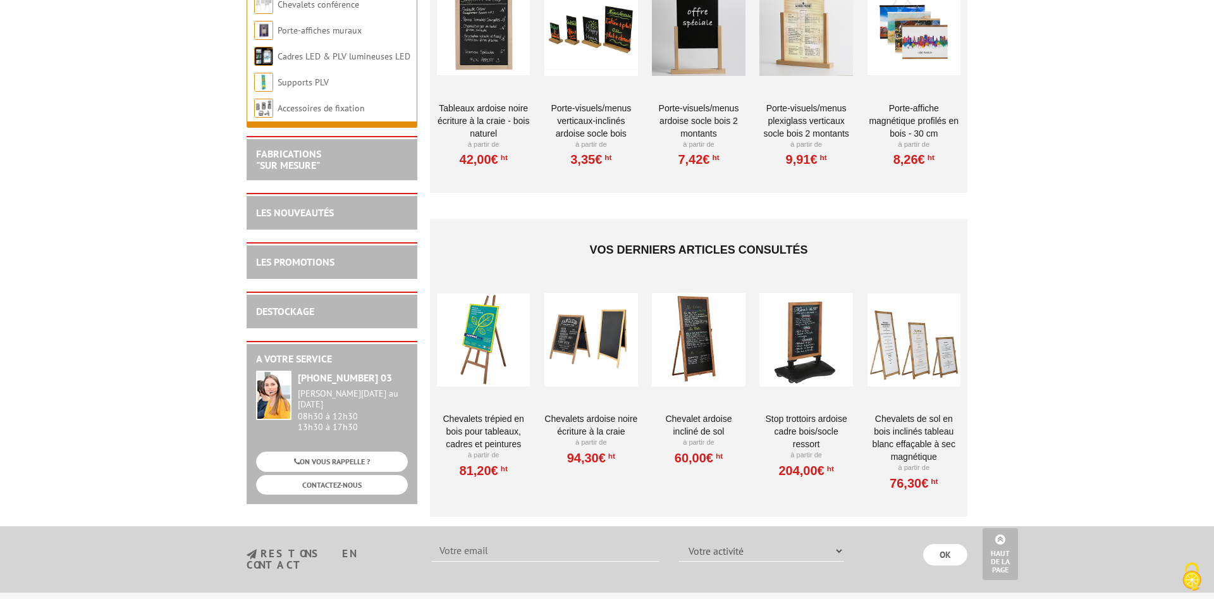
click at [471, 337] on div at bounding box center [483, 339] width 93 height 126
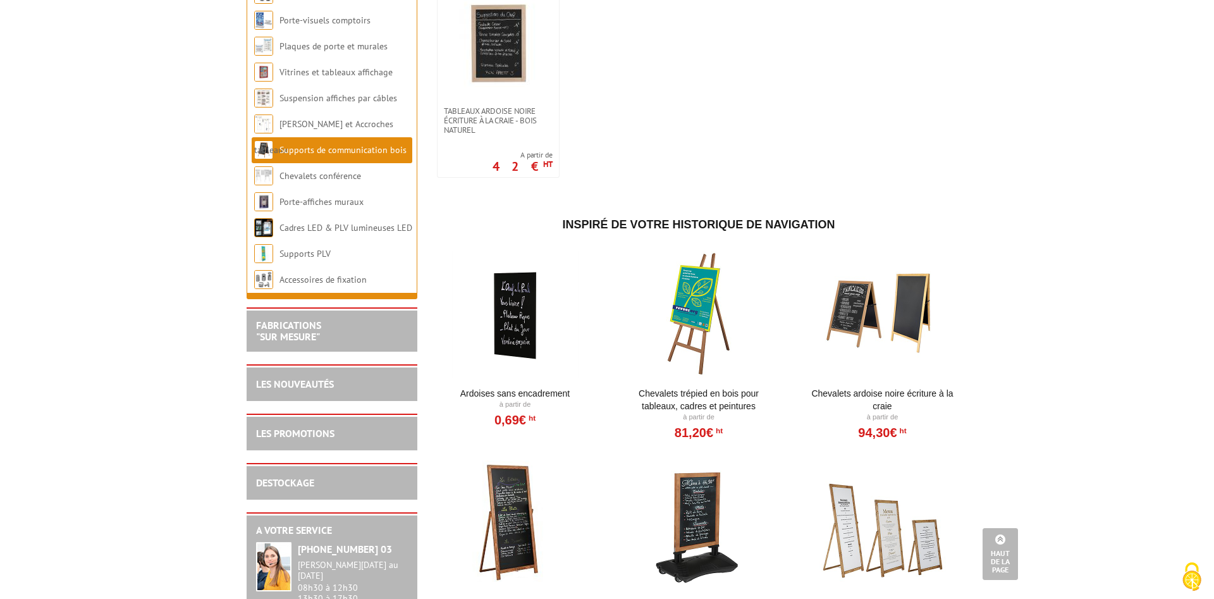
scroll to position [2257, 0]
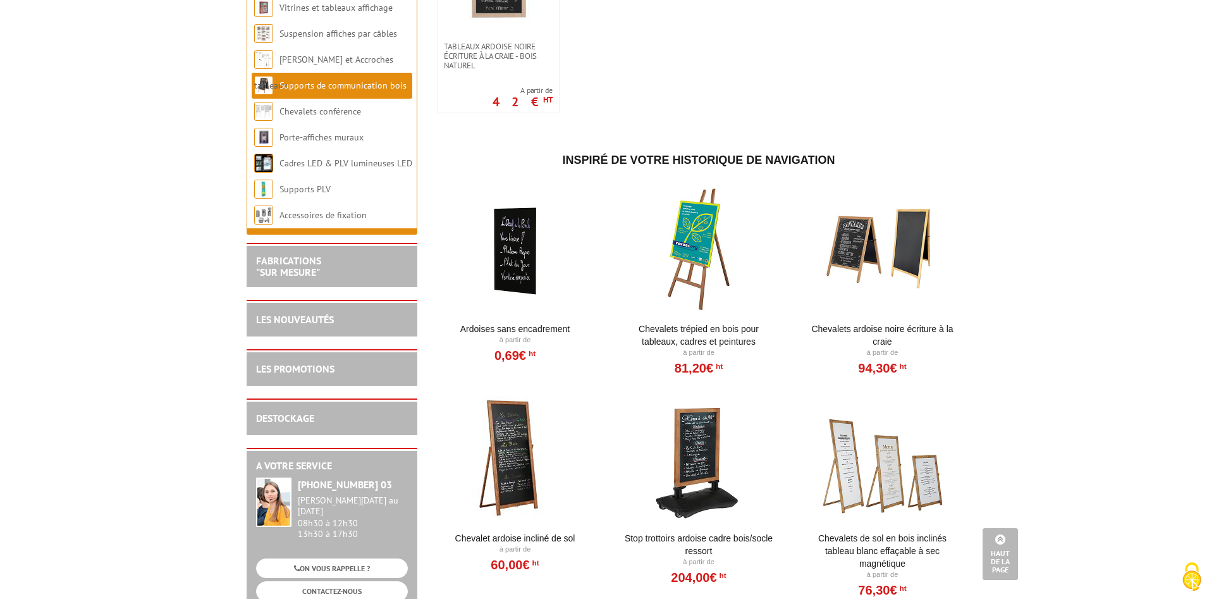
click at [516, 252] on div at bounding box center [515, 249] width 156 height 126
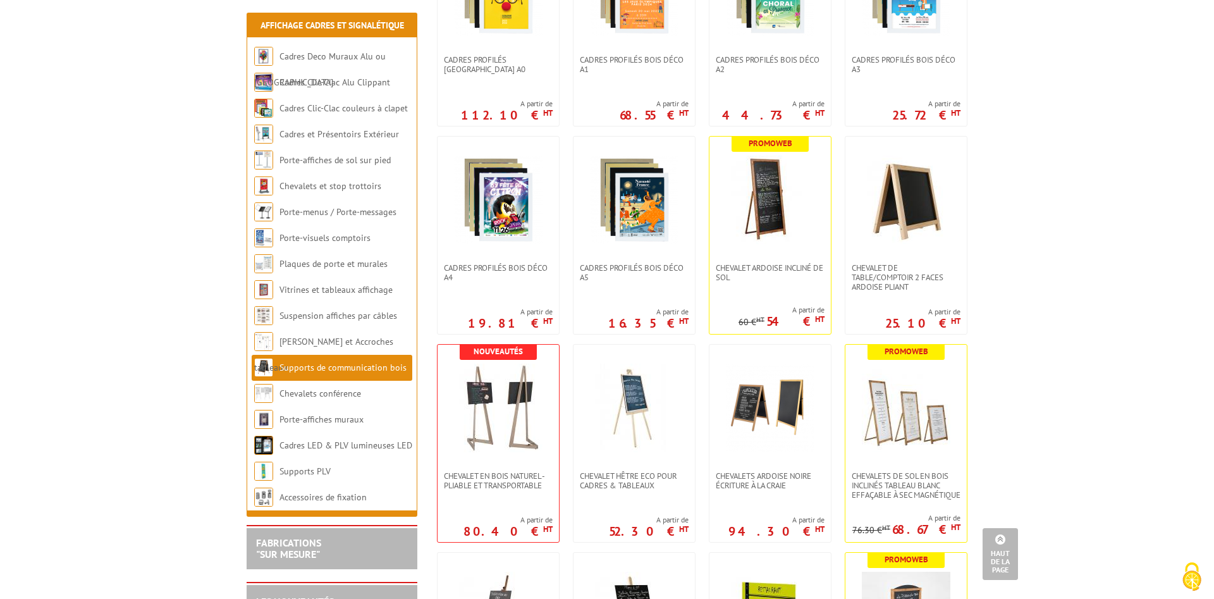
scroll to position [852, 0]
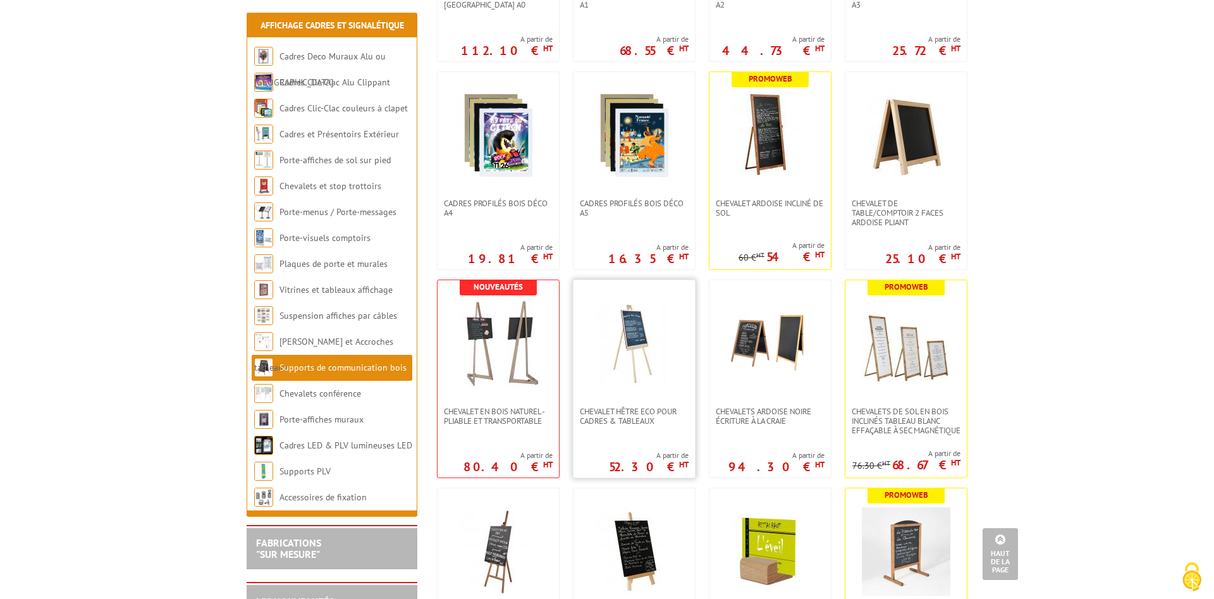
click at [628, 377] on img at bounding box center [634, 343] width 89 height 89
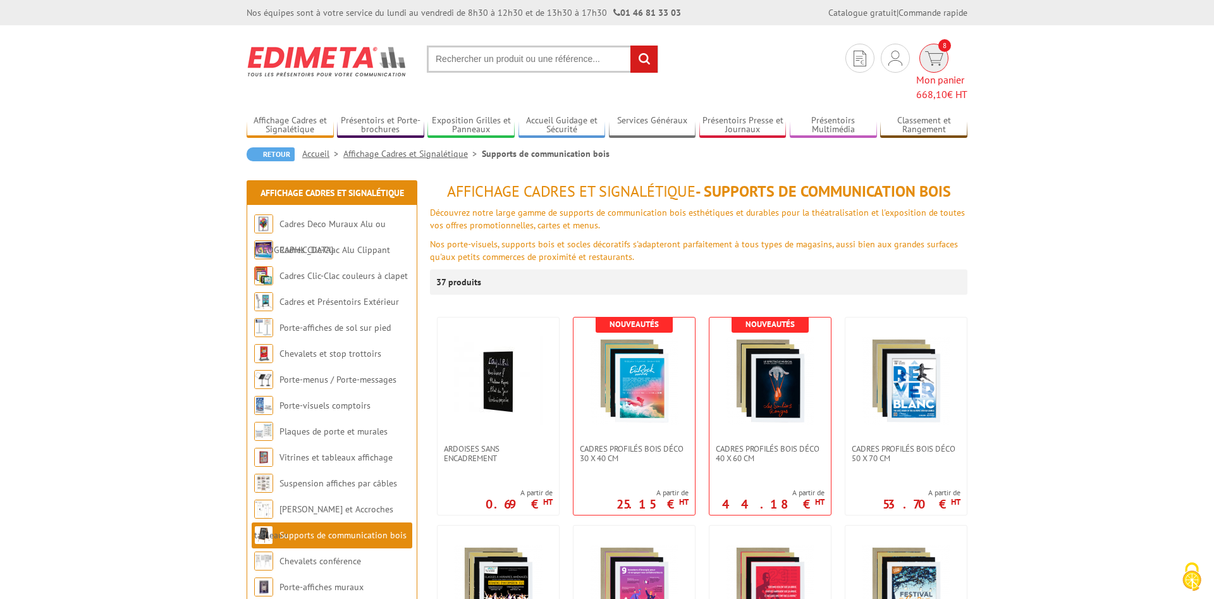
click at [955, 87] on span "668,10 € HT" at bounding box center [941, 94] width 51 height 15
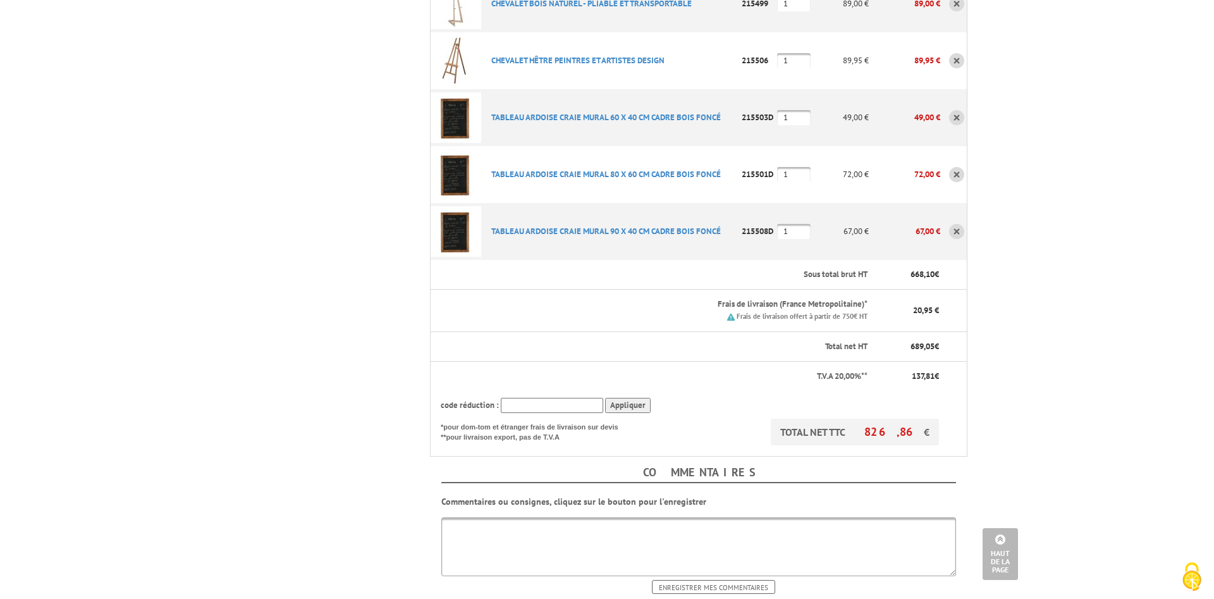
scroll to position [645, 0]
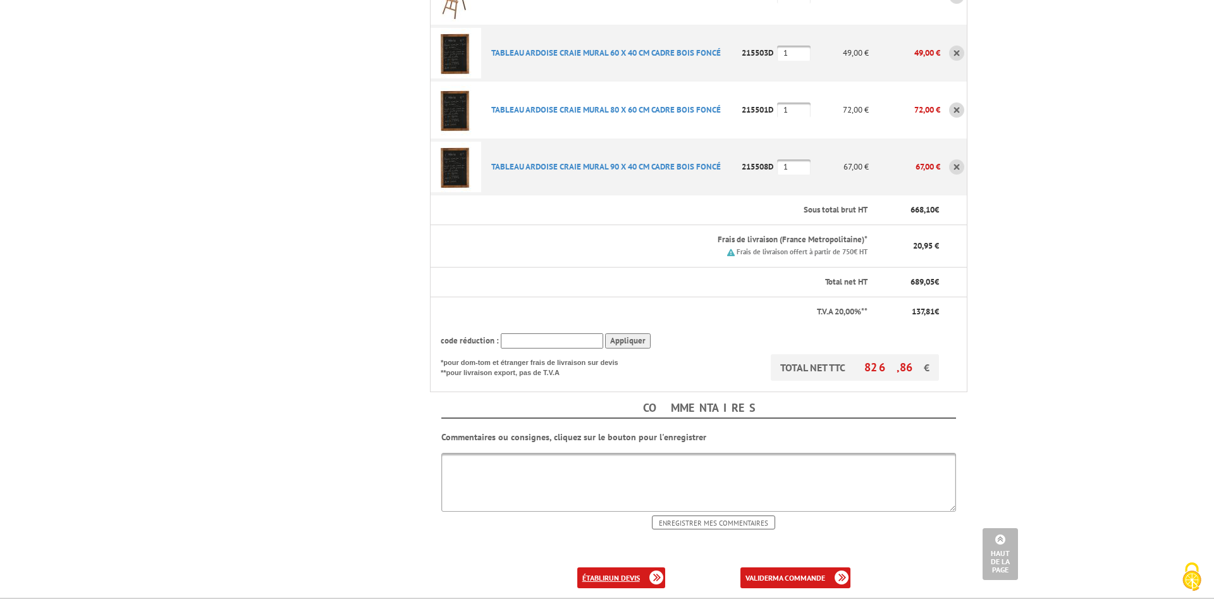
click at [620, 573] on b "un devis" at bounding box center [624, 577] width 31 height 9
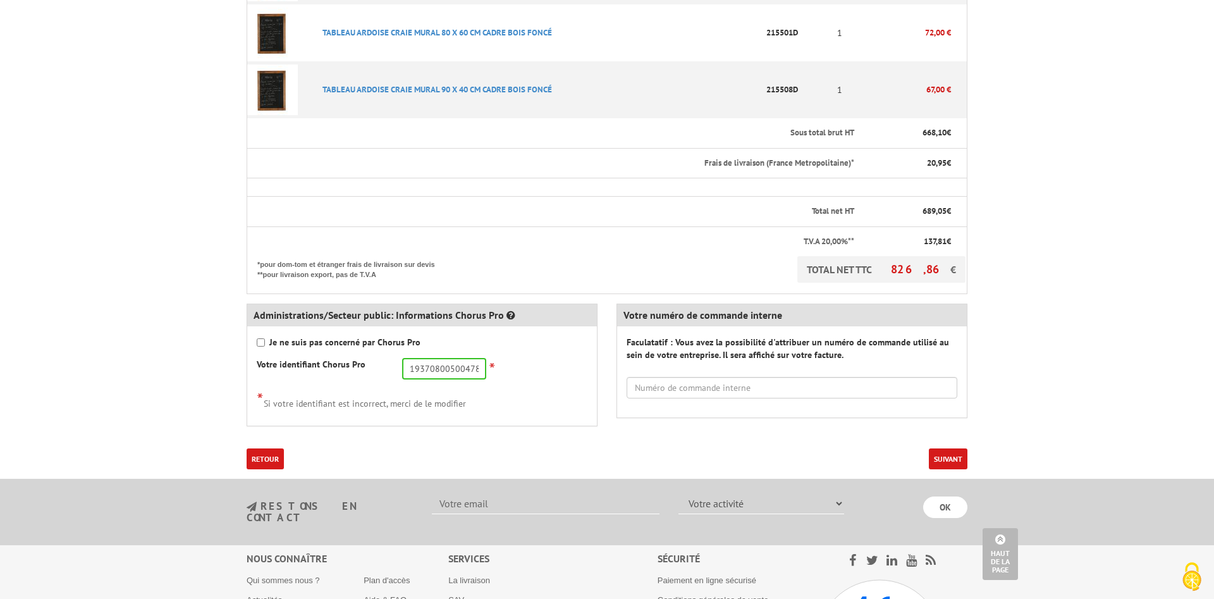
scroll to position [774, 0]
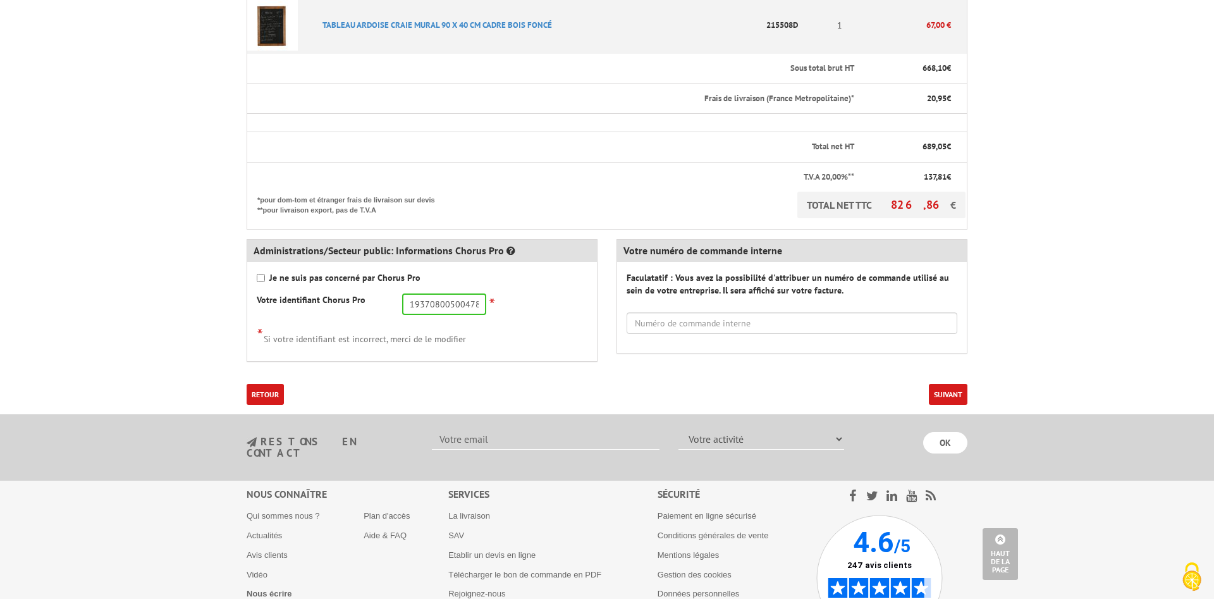
click at [949, 394] on button "Suivant" at bounding box center [948, 394] width 39 height 21
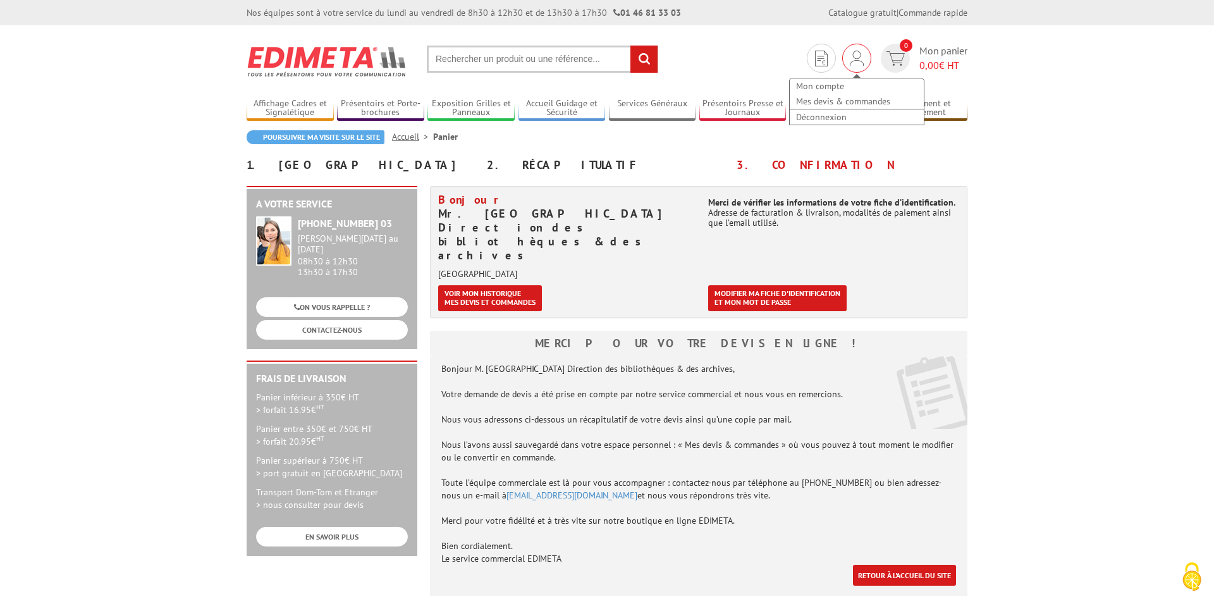
click at [860, 63] on img at bounding box center [857, 58] width 14 height 15
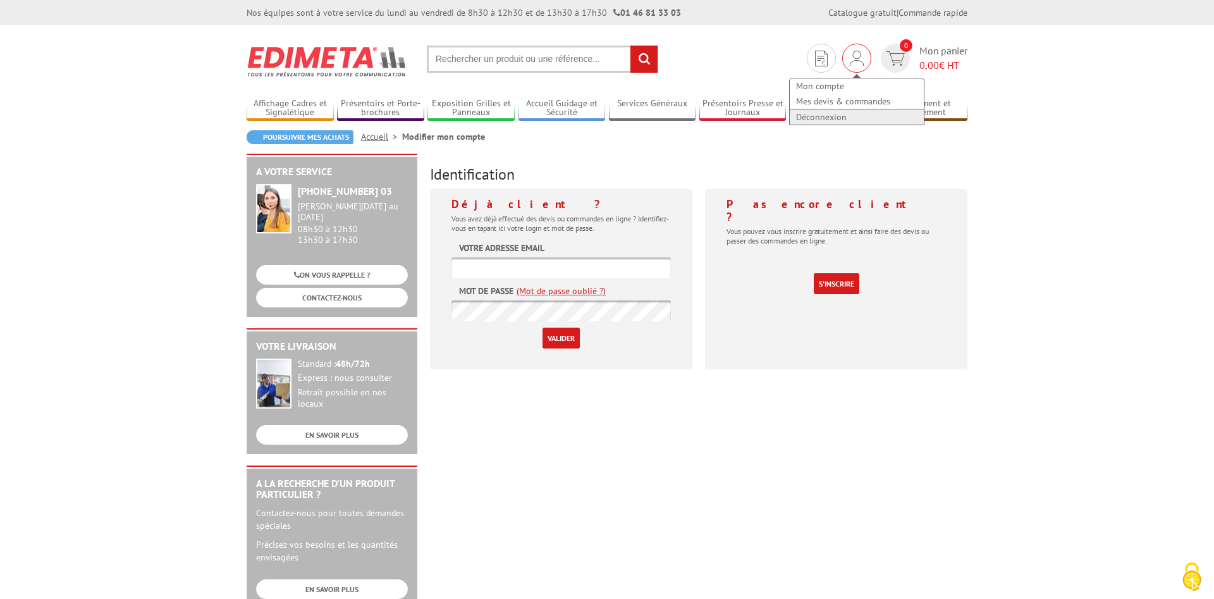
click at [837, 116] on link "Déconnexion" at bounding box center [857, 116] width 134 height 15
